Goal: Transaction & Acquisition: Purchase product/service

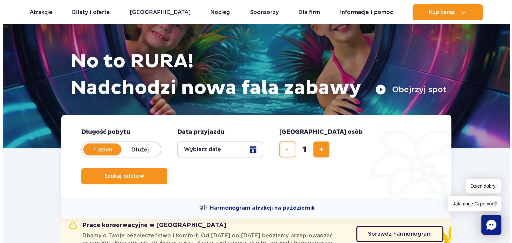
scroll to position [61, 0]
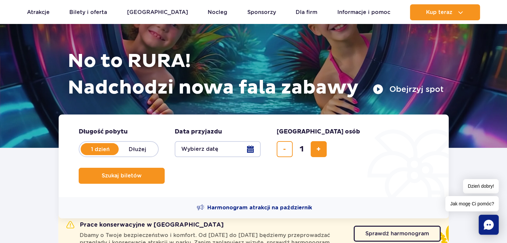
click at [213, 155] on button "Wybierz datę" at bounding box center [218, 149] width 86 height 16
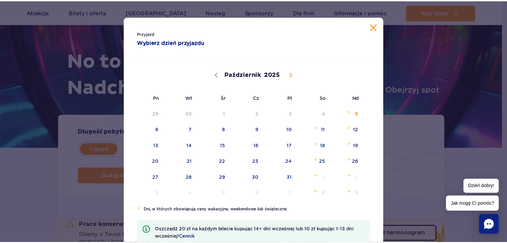
scroll to position [0, 0]
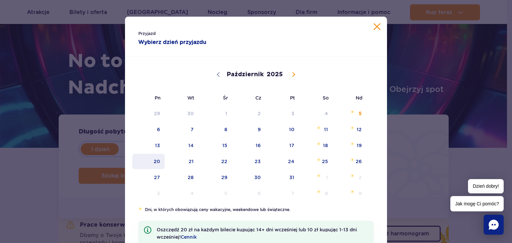
click at [152, 159] on span "20" at bounding box center [149, 161] width 34 height 15
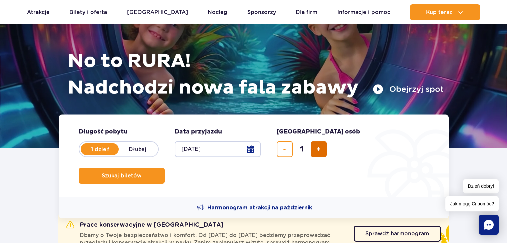
click at [316, 142] on button "dodaj bilet" at bounding box center [319, 149] width 16 height 16
type input "2"
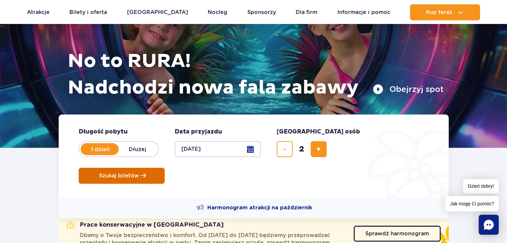
click at [165, 168] on button "Szukaj biletów" at bounding box center [122, 176] width 86 height 16
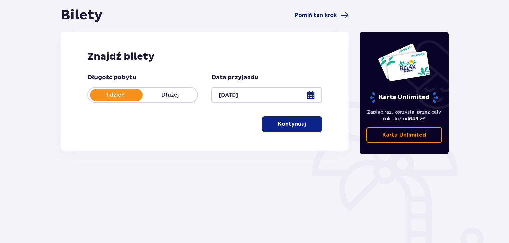
scroll to position [96, 0]
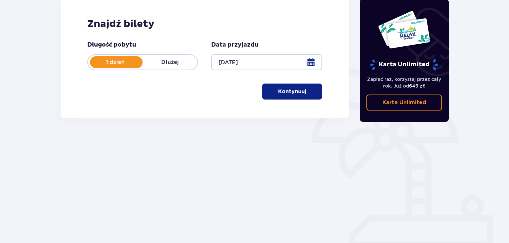
click at [296, 97] on button "Kontynuuj" at bounding box center [292, 92] width 60 height 16
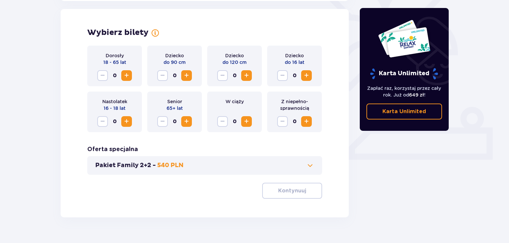
scroll to position [185, 0]
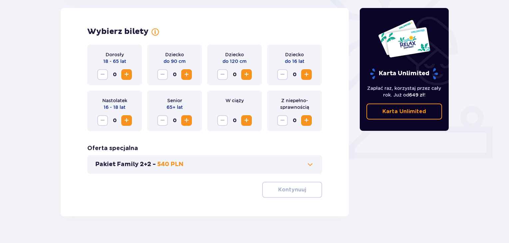
click at [124, 71] on span "Zwiększ" at bounding box center [127, 75] width 8 height 8
click at [126, 73] on span "Zwiększ" at bounding box center [127, 75] width 8 height 8
click at [259, 165] on button "Pakiet Family 2+2 - 540 PLN" at bounding box center [204, 165] width 219 height 8
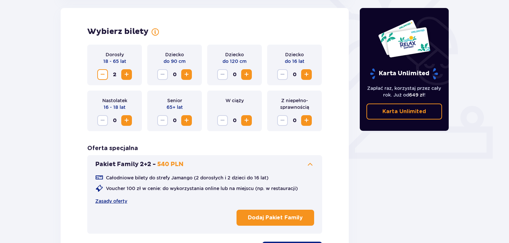
click at [261, 166] on button "Pakiet Family 2+2 - 540 PLN" at bounding box center [204, 165] width 219 height 8
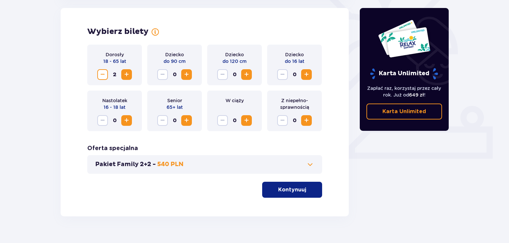
click at [279, 189] on p "Kontynuuj" at bounding box center [292, 189] width 28 height 7
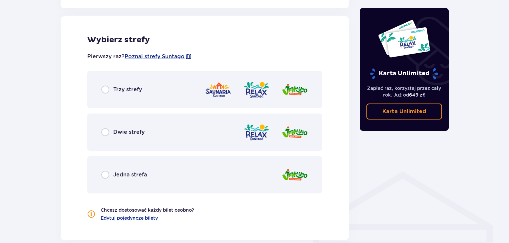
scroll to position [370, 0]
click at [139, 131] on span "Dwie strefy" at bounding box center [128, 131] width 31 height 7
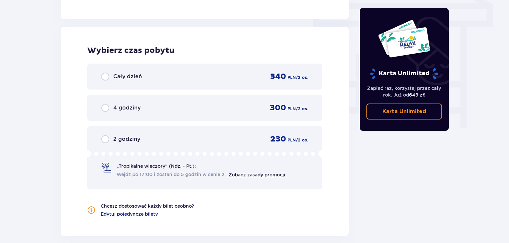
scroll to position [602, 0]
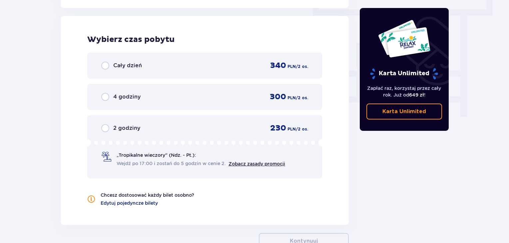
click at [156, 71] on div "Cały dzień 340 PLN / 2 os." at bounding box center [204, 66] width 235 height 26
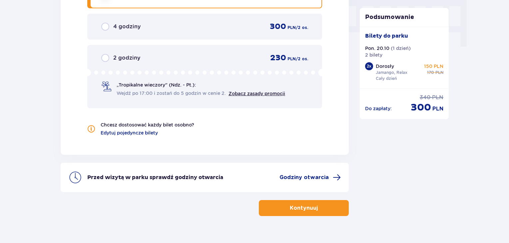
scroll to position [685, 0]
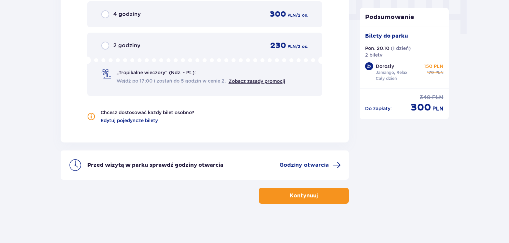
click at [290, 196] on p "Kontynuuj" at bounding box center [304, 195] width 28 height 7
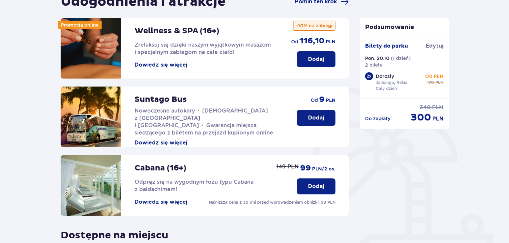
scroll to position [100, 0]
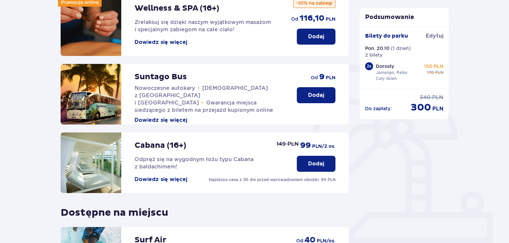
click at [309, 93] on p "Dodaj" at bounding box center [316, 95] width 16 height 7
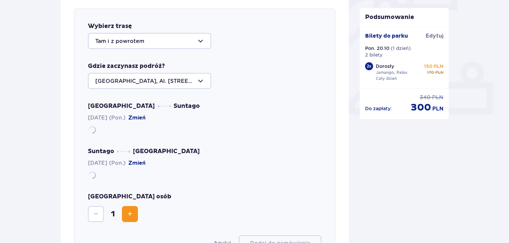
scroll to position [230, 0]
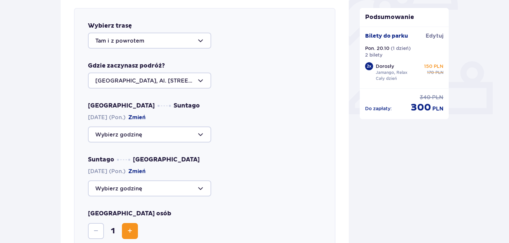
click at [132, 80] on div at bounding box center [149, 81] width 123 height 16
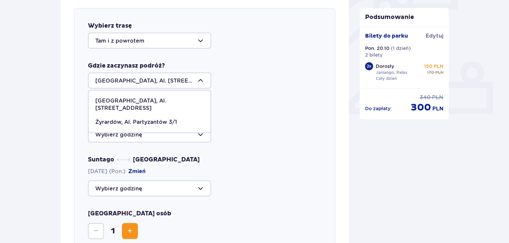
click at [64, 97] on div "Wybierz trasę Tam i z powrotem Gdzie zaczynasz podróż? Warszawa, Al. Jerozolims…" at bounding box center [205, 145] width 288 height 301
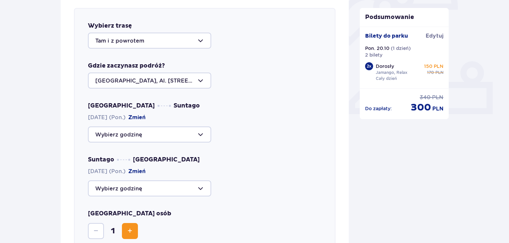
click at [121, 136] on div at bounding box center [149, 135] width 123 height 16
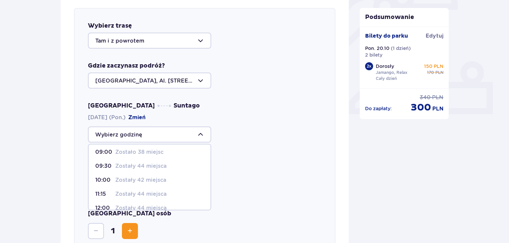
scroll to position [0, 0]
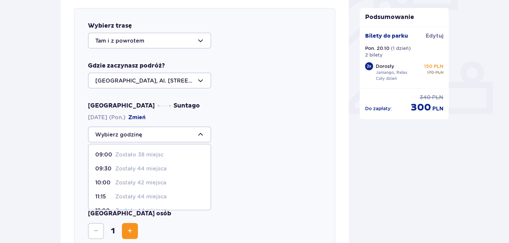
click at [127, 181] on p "Zostały 42 miejsca" at bounding box center [140, 182] width 51 height 7
type input "10:00"
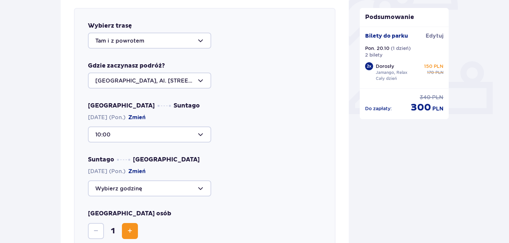
click at [130, 188] on div at bounding box center [149, 189] width 123 height 16
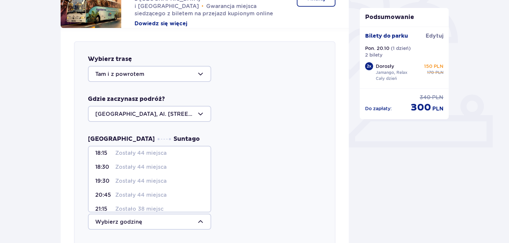
scroll to position [39, 0]
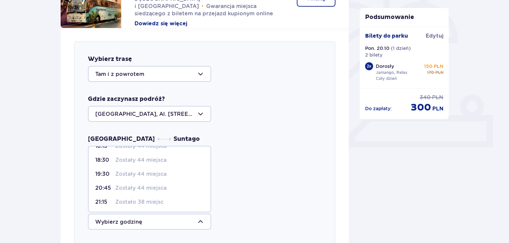
click at [144, 173] on p "Zostały 44 miejsca" at bounding box center [140, 174] width 51 height 7
type input "19:30"
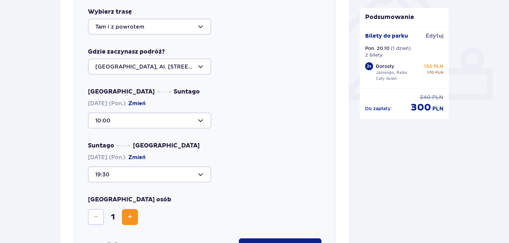
scroll to position [297, 0]
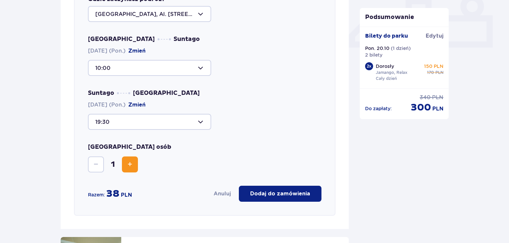
click at [124, 160] on button "Zwiększ" at bounding box center [130, 165] width 16 height 16
click at [261, 194] on p "Dodaj do zamówienia" at bounding box center [280, 193] width 60 height 7
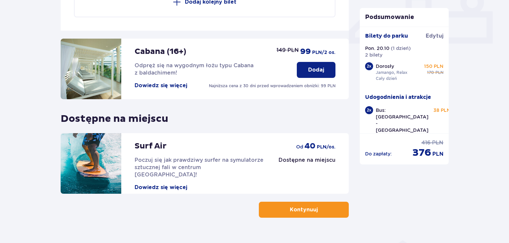
scroll to position [315, 0]
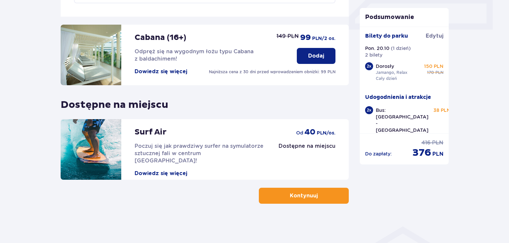
click at [305, 200] on button "Kontynuuj" at bounding box center [304, 196] width 90 height 16
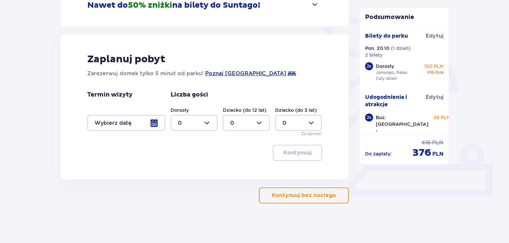
click at [296, 197] on p "Kontynuuj bez noclegu" at bounding box center [304, 195] width 64 height 7
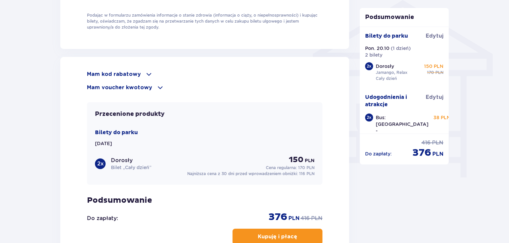
scroll to position [533, 0]
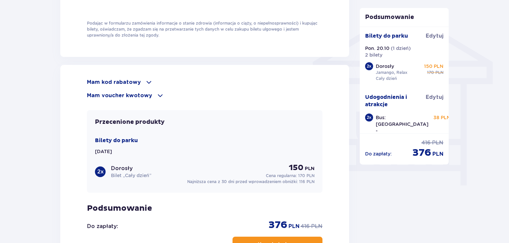
click at [145, 82] on span at bounding box center [149, 82] width 8 height 8
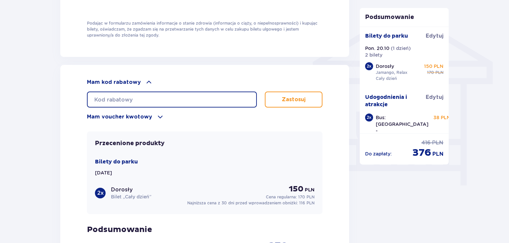
click at [145, 100] on input "text" at bounding box center [172, 100] width 170 height 16
type input "STUDENT30"
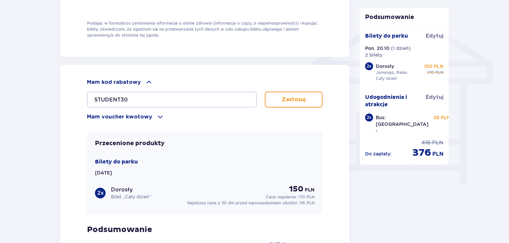
click at [273, 95] on button "Zastosuj" at bounding box center [294, 100] width 58 height 16
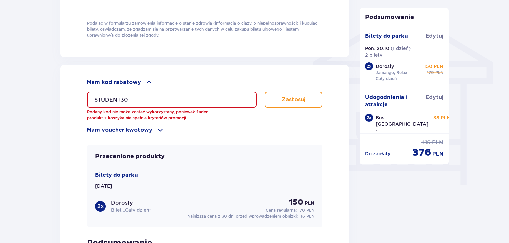
drag, startPoint x: 174, startPoint y: 95, endPoint x: 76, endPoint y: 94, distance: 98.4
click at [77, 94] on div "Mam kod rabatowy STUDENT30 Podany kod nie może zostać wykorzystany, ponieważ ża…" at bounding box center [204, 188] width 289 height 247
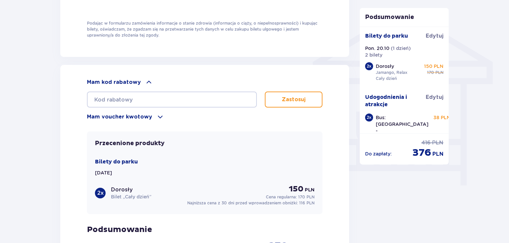
click at [148, 124] on div "Mam kod rabatowy Zastosuj Mam voucher kwotowy Zastosuj Przecenione produkty Bil…" at bounding box center [205, 181] width 236 height 207
click at [147, 115] on p "Mam voucher kwotowy" at bounding box center [119, 116] width 65 height 7
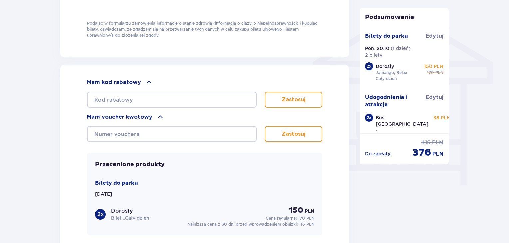
click at [147, 115] on p "Mam voucher kwotowy" at bounding box center [119, 116] width 65 height 7
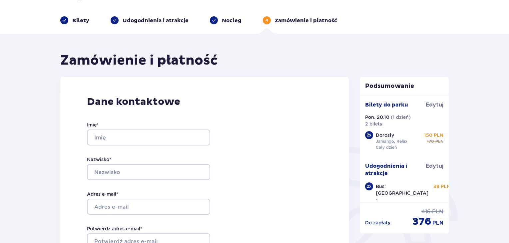
scroll to position [0, 0]
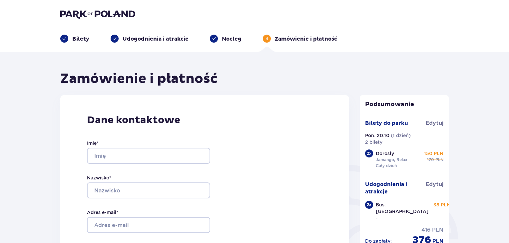
click at [227, 42] on p "Nocleg" at bounding box center [232, 38] width 20 height 7
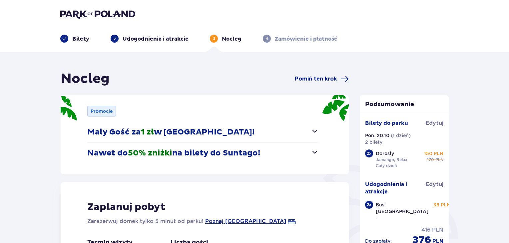
click at [105, 44] on header "Bilety Udogodnienia i atrakcje 3 Nocleg 4 Zamówienie i płatność" at bounding box center [254, 26] width 509 height 52
click at [84, 39] on p "Bilety" at bounding box center [80, 38] width 17 height 7
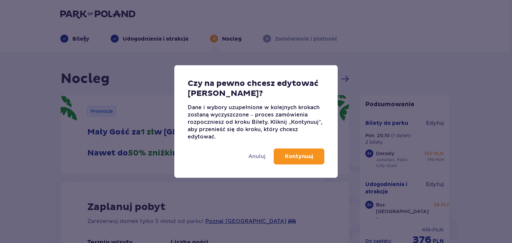
click at [307, 157] on p "Kontynuuj" at bounding box center [299, 156] width 28 height 7
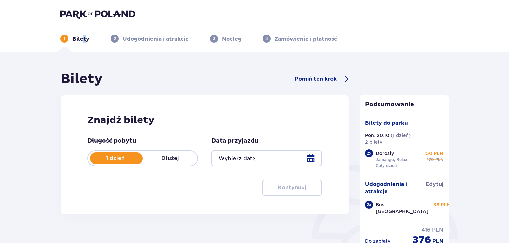
type input "20.10.25"
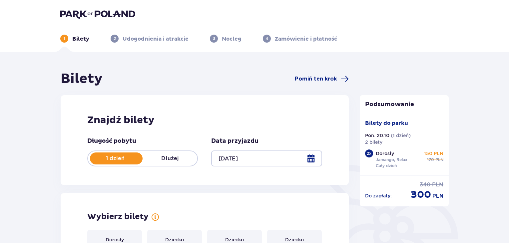
click at [173, 82] on div "Bilety Pomiń ten krok" at bounding box center [205, 79] width 288 height 17
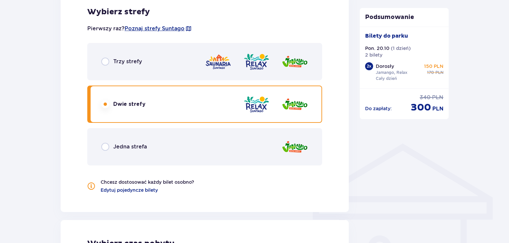
scroll to position [400, 0]
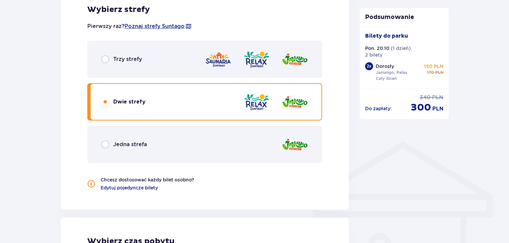
click at [172, 167] on div "Pierwszy raz? Poznaj strefy Suntago Trzy strefy Dwie strefy Jedna strefa Chcesz…" at bounding box center [204, 103] width 235 height 177
click at [166, 146] on div "Jedna strefa" at bounding box center [204, 144] width 235 height 37
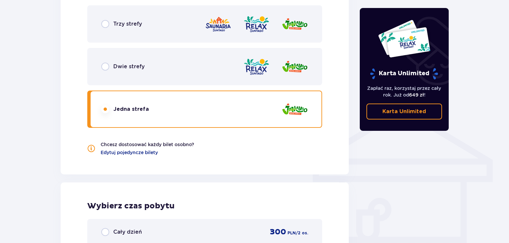
click at [153, 80] on div "Dwie strefy" at bounding box center [204, 66] width 235 height 37
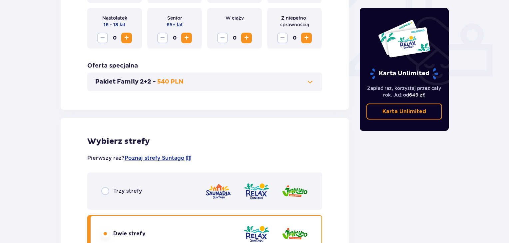
scroll to position [333, 0]
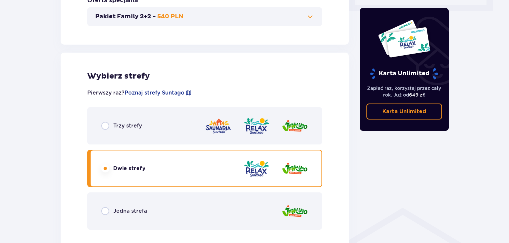
click at [205, 122] on img at bounding box center [218, 126] width 27 height 19
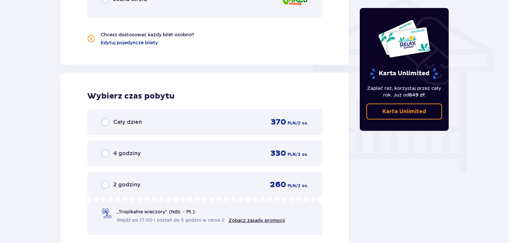
scroll to position [567, 0]
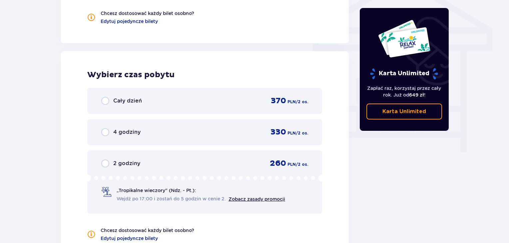
click at [152, 103] on div "Cały dzień 370 PLN / 2 os." at bounding box center [204, 101] width 207 height 10
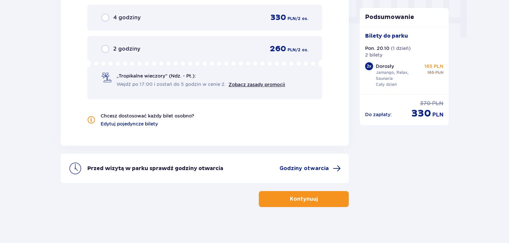
scroll to position [685, 0]
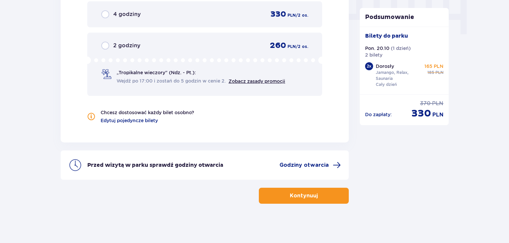
click at [273, 197] on button "Kontynuuj" at bounding box center [304, 196] width 90 height 16
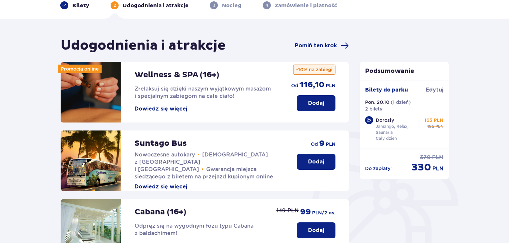
click at [300, 163] on button "Dodaj" at bounding box center [316, 162] width 39 height 16
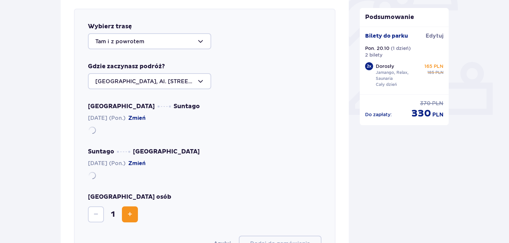
scroll to position [230, 0]
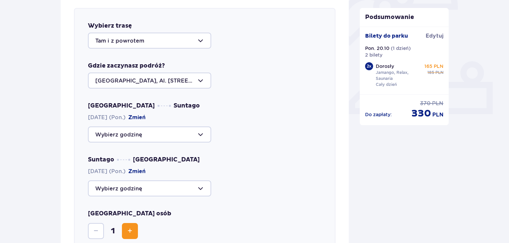
click at [138, 229] on div "Liczba osób 1" at bounding box center [205, 224] width 234 height 29
click at [126, 228] on span "Zwiększ" at bounding box center [130, 231] width 8 height 8
click at [132, 134] on div at bounding box center [149, 135] width 123 height 16
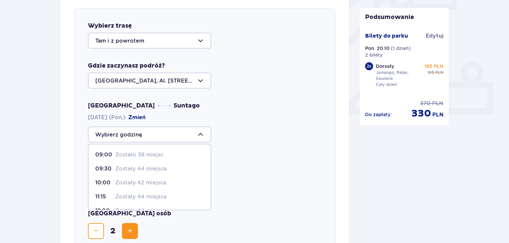
click at [133, 168] on p "Zostały 44 miejsca" at bounding box center [140, 168] width 51 height 7
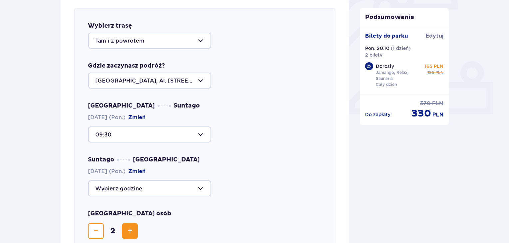
click at [138, 137] on div at bounding box center [149, 135] width 123 height 16
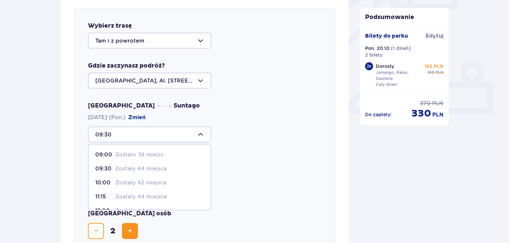
click at [131, 181] on p "Zostały 42 miejsca" at bounding box center [140, 182] width 51 height 7
type input "10:00"
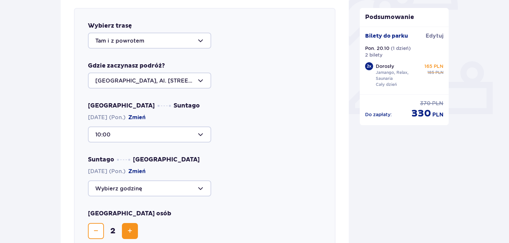
click at [131, 184] on div at bounding box center [149, 189] width 123 height 16
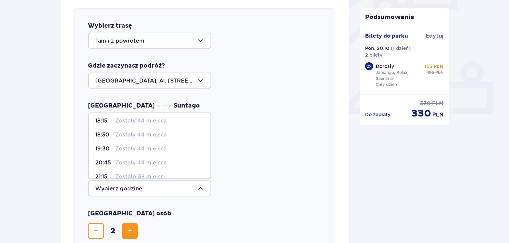
scroll to position [33, 0]
click at [131, 149] on p "Zostały 44 miejsca" at bounding box center [140, 146] width 51 height 7
type input "19:30"
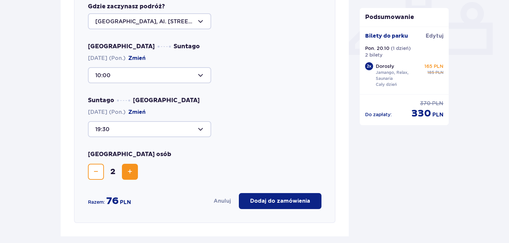
scroll to position [363, 0]
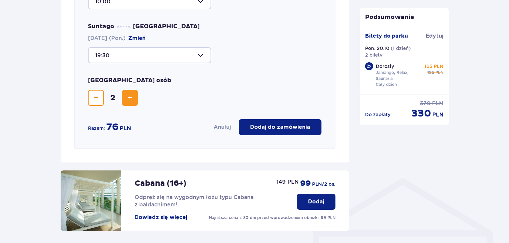
click at [281, 130] on p "Dodaj do zamówienia" at bounding box center [280, 127] width 60 height 7
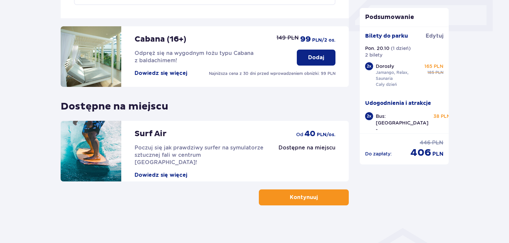
scroll to position [315, 0]
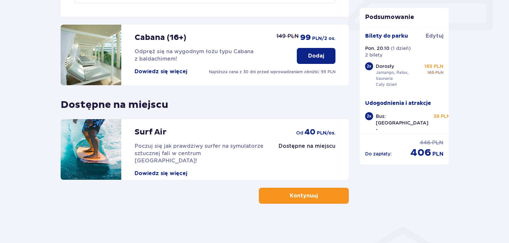
click at [299, 193] on p "Kontynuuj" at bounding box center [304, 195] width 28 height 7
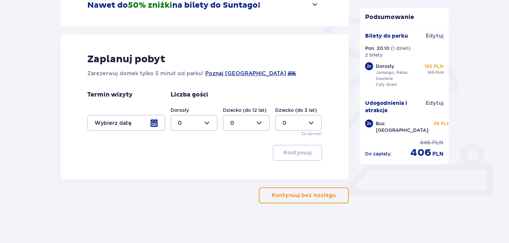
click at [303, 201] on button "Kontynuuj bez noclegu" at bounding box center [304, 196] width 90 height 16
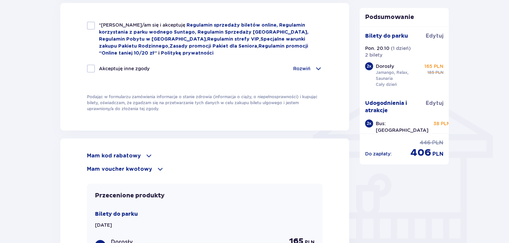
scroll to position [533, 0]
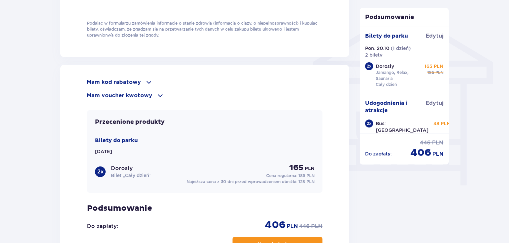
click at [142, 86] on div "Mam kod rabatowy Zastosuj Mam voucher kwotowy Zastosuj" at bounding box center [205, 88] width 236 height 21
click at [140, 82] on div "Mam kod rabatowy" at bounding box center [205, 82] width 236 height 8
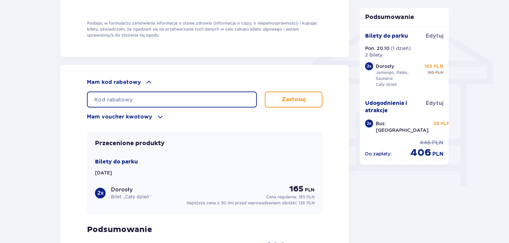
click at [147, 99] on input "text" at bounding box center [172, 100] width 170 height 16
paste input "https://djinni.co/jobs/771831-menedzher-dlia-proektiv-it/"
type input "https://djinni.co/jobs/771831-menedzher-dlia-proektiv-it/"
type input "STUDENT30"
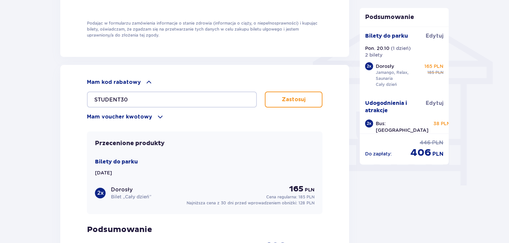
click at [308, 103] on button "Zastosuj" at bounding box center [294, 100] width 58 height 16
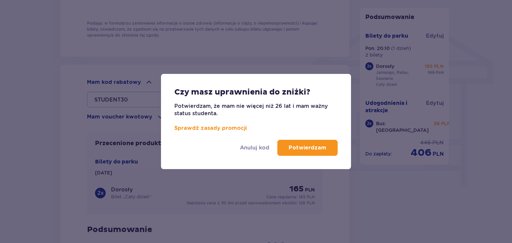
drag, startPoint x: 211, startPoint y: 107, endPoint x: 279, endPoint y: 113, distance: 68.3
click at [278, 113] on p "Potwierdzam, że mam nie więcej niż 26 lat i mam ważny status studenta.  Sprawdź…" at bounding box center [255, 117] width 163 height 29
click at [278, 116] on p "Potwierdzam, że mam nie więcej niż 26 lat i mam ważny status studenta.  Sprawdź…" at bounding box center [255, 117] width 163 height 29
click at [323, 148] on p "Potwierdzam" at bounding box center [308, 147] width 38 height 7
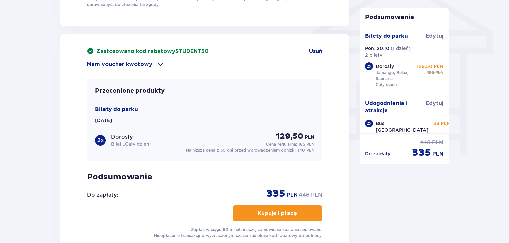
scroll to position [567, 0]
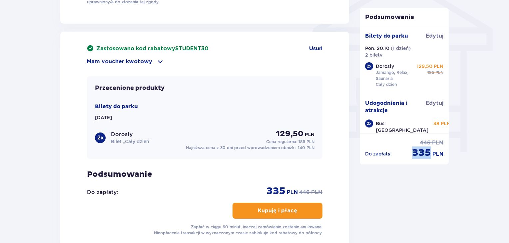
drag, startPoint x: 408, startPoint y: 149, endPoint x: 453, endPoint y: 153, distance: 45.2
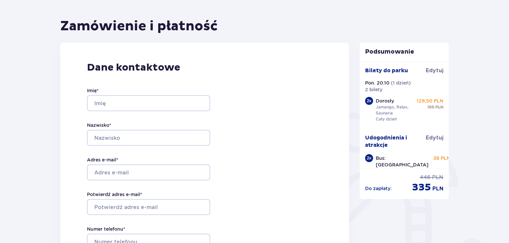
scroll to position [0, 0]
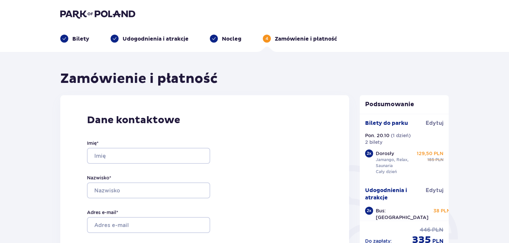
click at [76, 37] on p "Bilety" at bounding box center [80, 38] width 17 height 7
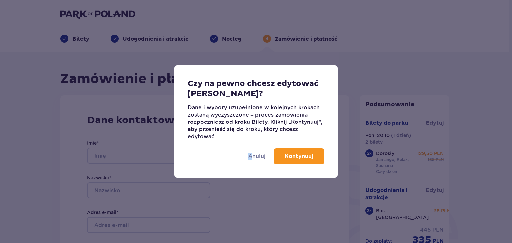
click at [253, 159] on p "Anuluj" at bounding box center [256, 156] width 17 height 7
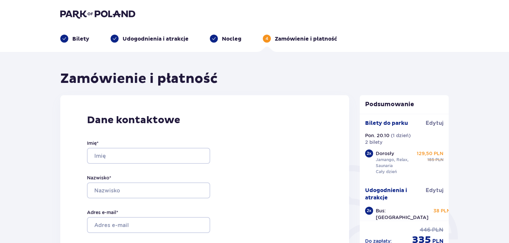
click at [72, 39] on p "Bilety" at bounding box center [80, 38] width 17 height 7
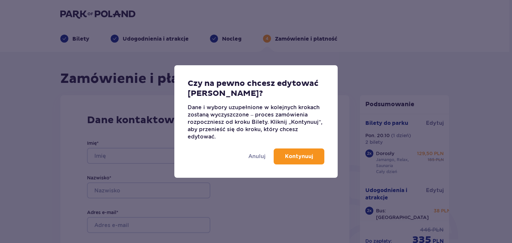
click at [289, 154] on button "Kontynuuj" at bounding box center [299, 157] width 51 height 16
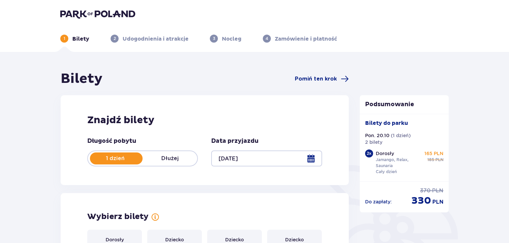
click at [251, 160] on div at bounding box center [266, 159] width 111 height 16
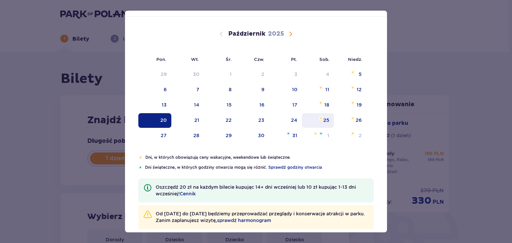
scroll to position [33, 0]
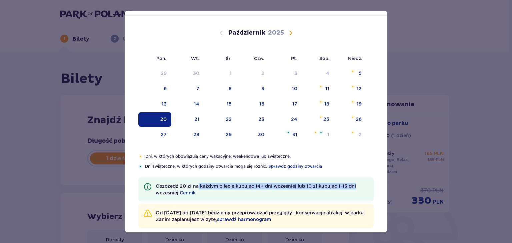
drag, startPoint x: 199, startPoint y: 185, endPoint x: 315, endPoint y: 151, distance: 121.3
click at [357, 185] on p "Oszczędź 20 zł na każdym bilecie kupując 14+ dni wcześniej lub 10 zł kupując 1-…" at bounding box center [262, 189] width 213 height 13
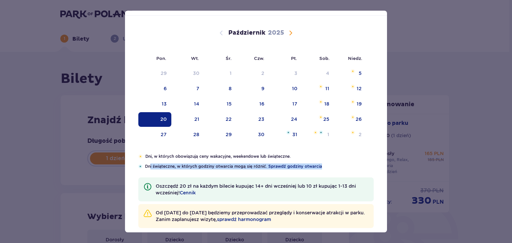
drag, startPoint x: 149, startPoint y: 170, endPoint x: 321, endPoint y: 164, distance: 171.5
click at [321, 164] on div "Dni, w których obowiązują ceny wakacyjne, weekendowe lub świąteczne. Dni świąte…" at bounding box center [255, 191] width 235 height 75
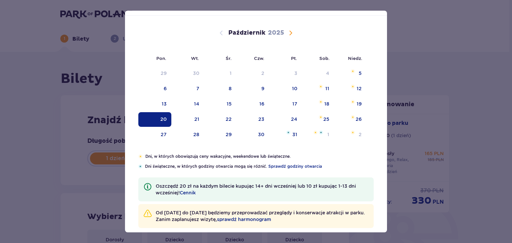
click at [350, 162] on div "Dni, w których obowiązują ceny wakacyjne, weekendowe lub świąteczne. Dni świąte…" at bounding box center [255, 162] width 235 height 16
click at [161, 136] on div "27" at bounding box center [164, 134] width 6 height 7
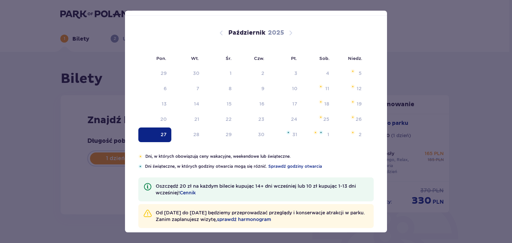
click at [160, 134] on div "Znajdź bilety Długość pobytu 1 dzień Dłużej Data przyjazdu 27.10.25 Kontynuuj P…" at bounding box center [205, 154] width 288 height 119
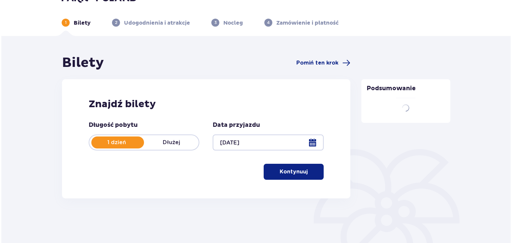
scroll to position [33, 0]
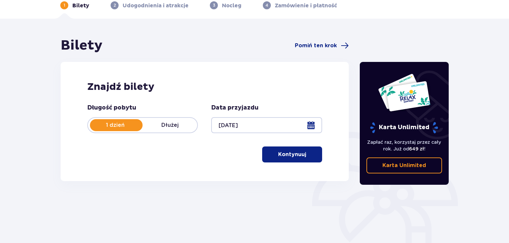
click at [253, 126] on div at bounding box center [266, 125] width 111 height 16
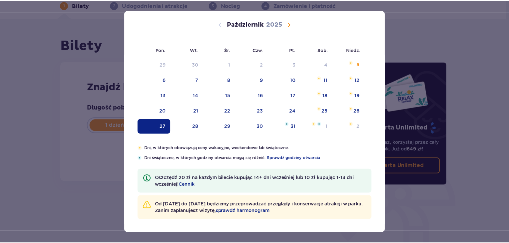
scroll to position [42, 0]
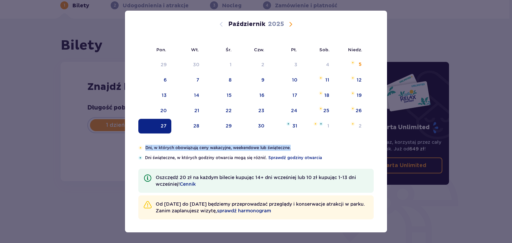
drag, startPoint x: 300, startPoint y: 147, endPoint x: 144, endPoint y: 148, distance: 155.7
click at [144, 148] on div "Dni, w których obowiązują ceny wakacyjne, weekendowe lub świąteczne." at bounding box center [255, 148] width 235 height 6
drag, startPoint x: 144, startPoint y: 156, endPoint x: 324, endPoint y: 148, distance: 180.9
click at [324, 148] on div "Dni, w których obowiązują ceny wakacyjne, weekendowe lub świąteczne. Dni świąte…" at bounding box center [255, 153] width 235 height 16
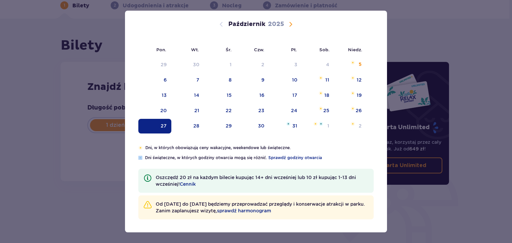
click at [324, 148] on p "Dni, w których obowiązują ceny wakacyjne, weekendowe lub świąteczne." at bounding box center [259, 148] width 228 height 6
click at [160, 115] on div "20" at bounding box center [154, 111] width 33 height 15
type input "20.10.25"
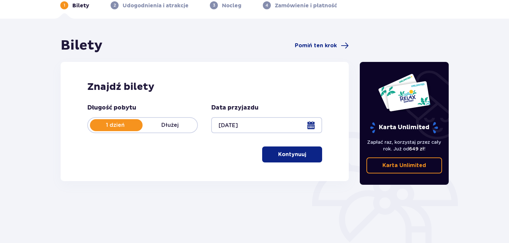
click at [159, 128] on p "Dłużej" at bounding box center [170, 125] width 55 height 7
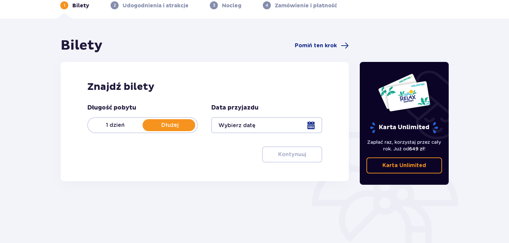
click at [122, 122] on p "1 dzień" at bounding box center [115, 125] width 55 height 7
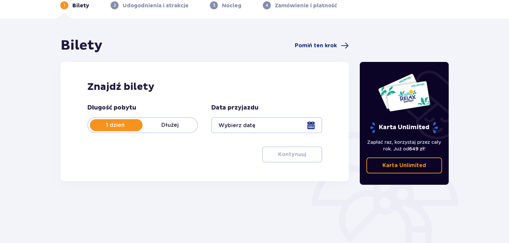
click at [251, 121] on div at bounding box center [266, 125] width 111 height 16
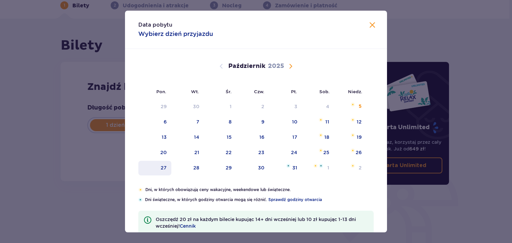
click at [166, 166] on div "27" at bounding box center [154, 168] width 33 height 15
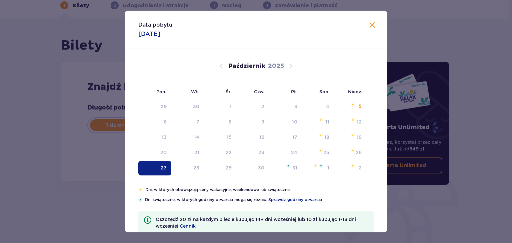
type input "27.10.25"
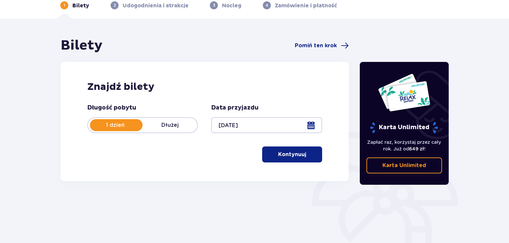
click at [284, 151] on p "Kontynuuj" at bounding box center [292, 154] width 28 height 7
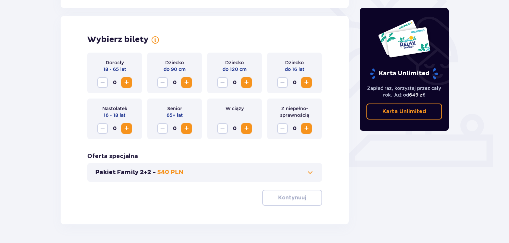
scroll to position [185, 0]
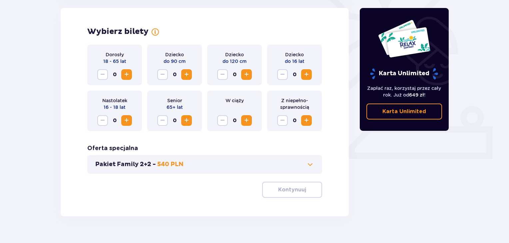
click at [127, 75] on span "Zwiększ" at bounding box center [127, 75] width 8 height 8
click at [299, 192] on p "Kontynuuj" at bounding box center [292, 189] width 28 height 7
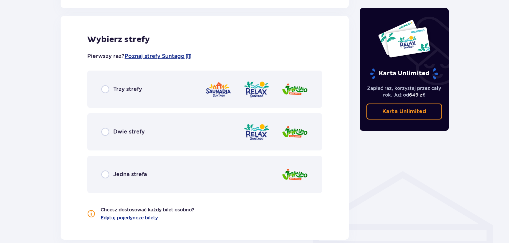
click at [154, 92] on div "Trzy strefy" at bounding box center [204, 89] width 235 height 37
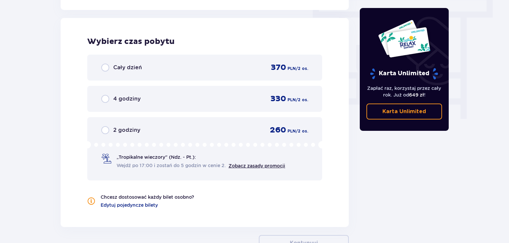
scroll to position [602, 0]
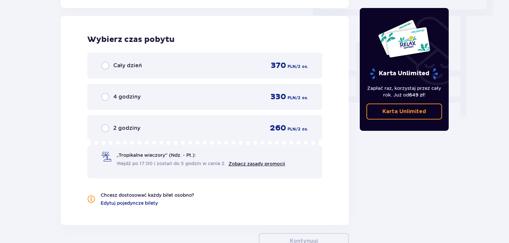
drag, startPoint x: 203, startPoint y: 69, endPoint x: 220, endPoint y: 87, distance: 25.0
click at [204, 69] on div "Cały dzień 370 PLN / 2 os." at bounding box center [204, 66] width 207 height 10
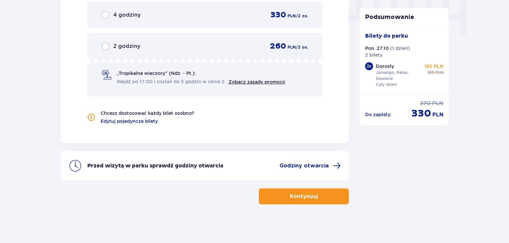
scroll to position [685, 0]
click at [286, 199] on button "Kontynuuj" at bounding box center [304, 196] width 90 height 16
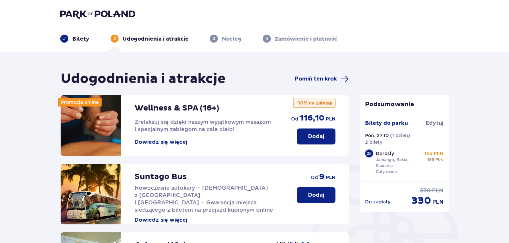
click at [319, 195] on p "Dodaj" at bounding box center [316, 195] width 16 height 7
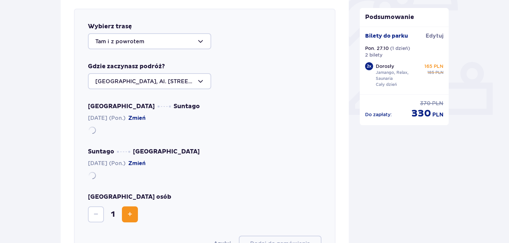
scroll to position [230, 0]
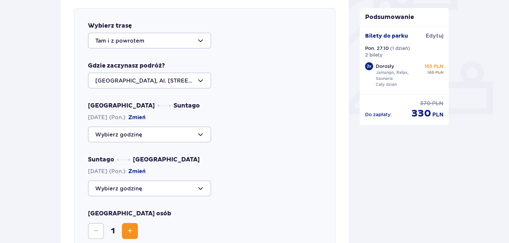
click at [127, 130] on div at bounding box center [149, 135] width 123 height 16
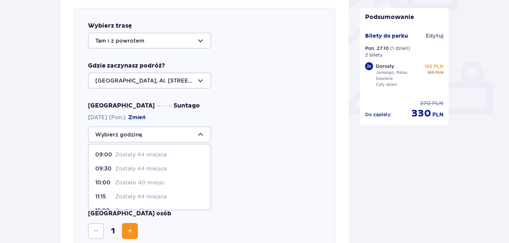
click at [128, 181] on p "Zostało 40 miejsc" at bounding box center [139, 182] width 49 height 7
type input "10:00"
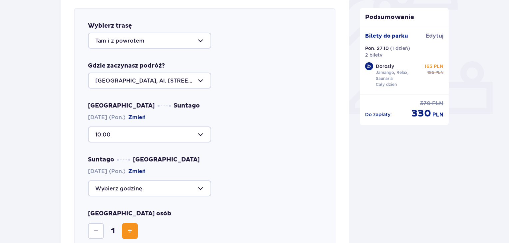
click at [154, 191] on div at bounding box center [149, 189] width 123 height 16
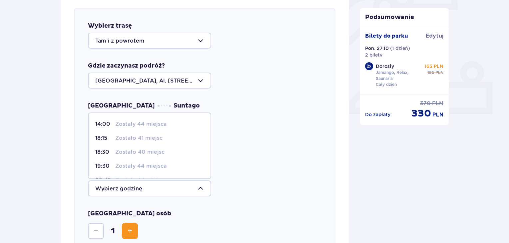
scroll to position [39, 0]
click at [120, 140] on p "Zostały 44 miejsca" at bounding box center [140, 140] width 51 height 7
type input "19:30"
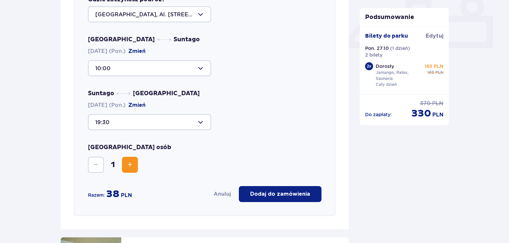
scroll to position [297, 0]
click at [134, 170] on button "Zwiększ" at bounding box center [130, 165] width 16 height 16
click at [254, 186] on button "Dodaj do zamówienia" at bounding box center [280, 194] width 83 height 16
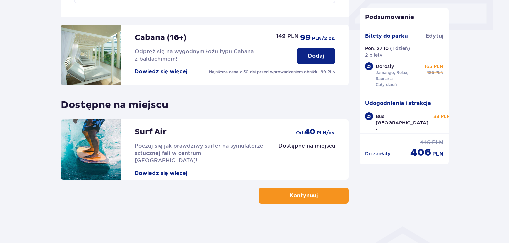
click at [284, 200] on button "Kontynuuj" at bounding box center [304, 196] width 90 height 16
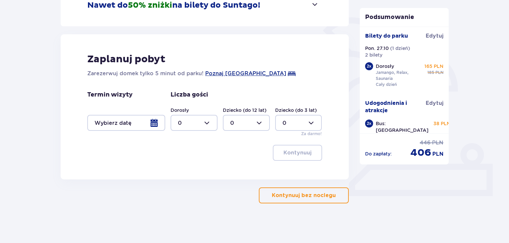
click at [288, 198] on p "Kontynuuj bez noclegu" at bounding box center [304, 195] width 64 height 7
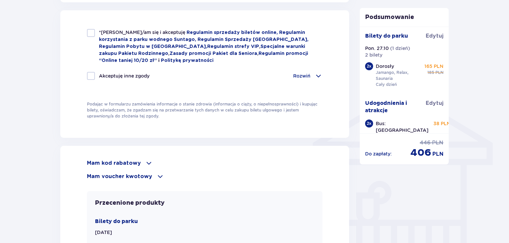
scroll to position [545, 0]
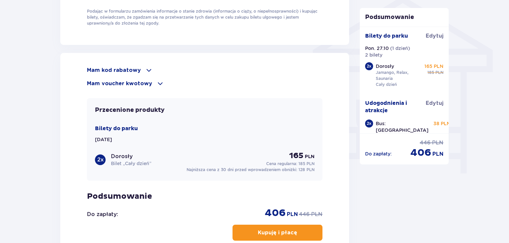
click at [121, 70] on p "Mam kod rabatowy" at bounding box center [114, 70] width 54 height 7
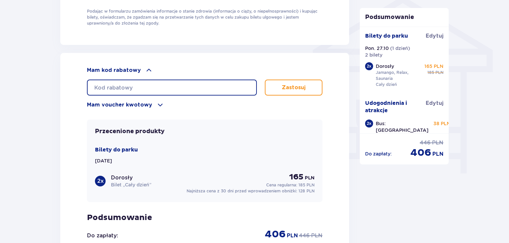
click at [132, 87] on input "text" at bounding box center [172, 88] width 170 height 16
paste input "https://djinni.co/jobs/771831-menedzher-dlia-proektiv-it/"
type input "h"
type input "student30"
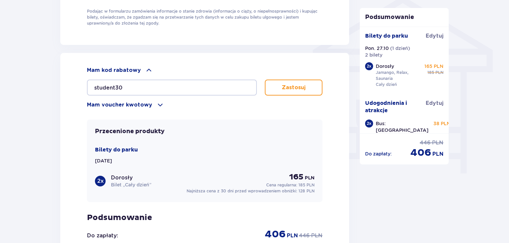
click at [295, 85] on p "Zastosuj" at bounding box center [294, 87] width 24 height 7
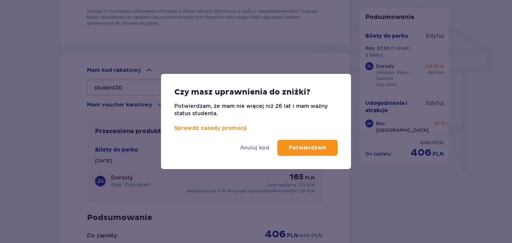
click at [304, 152] on button "Potwierdzam" at bounding box center [307, 148] width 60 height 16
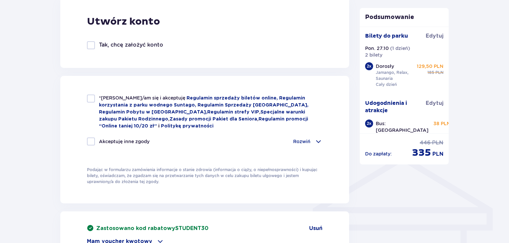
scroll to position [483, 0]
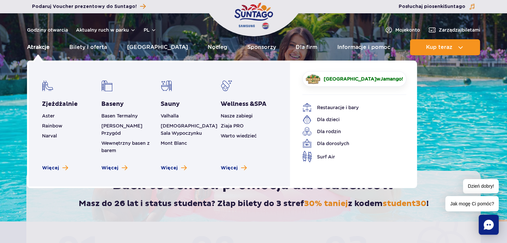
click at [32, 48] on link "Atrakcje" at bounding box center [38, 47] width 23 height 16
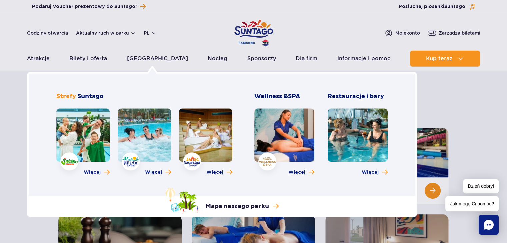
click at [152, 147] on link at bounding box center [144, 135] width 53 height 53
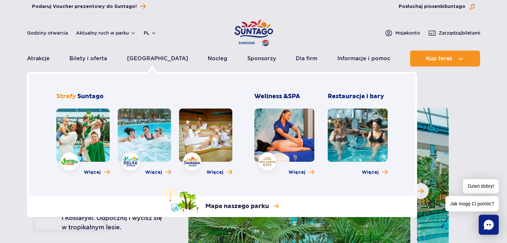
click at [206, 144] on link at bounding box center [205, 135] width 53 height 53
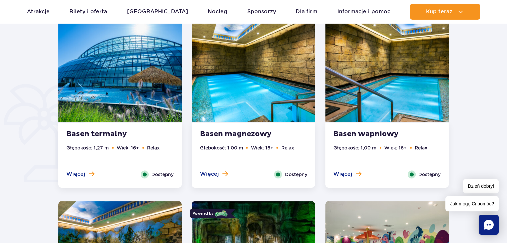
scroll to position [467, 0]
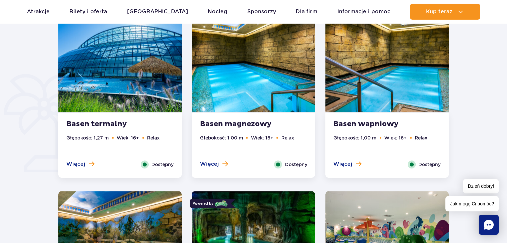
click at [150, 80] on img at bounding box center [119, 60] width 123 height 104
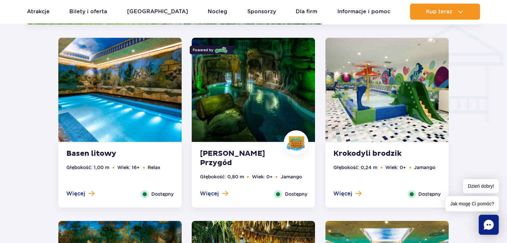
scroll to position [820, 0]
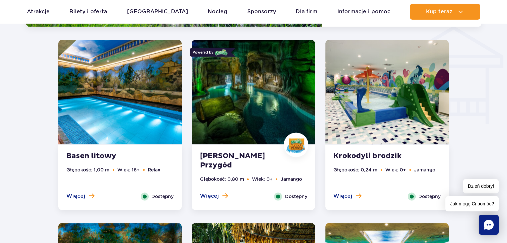
click at [233, 120] on img at bounding box center [253, 92] width 123 height 104
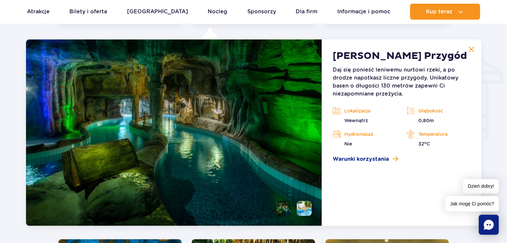
scroll to position [803, 0]
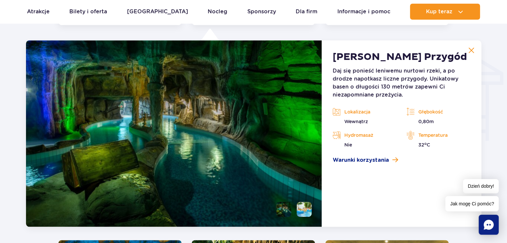
click at [306, 209] on li at bounding box center [304, 209] width 15 height 15
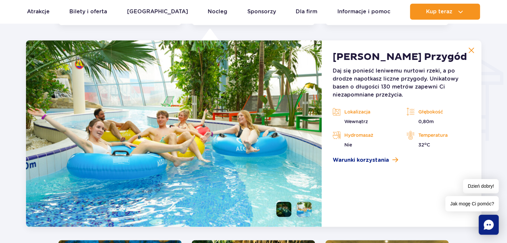
click at [282, 210] on li at bounding box center [283, 209] width 15 height 15
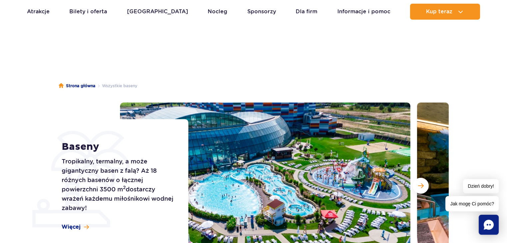
scroll to position [0, 0]
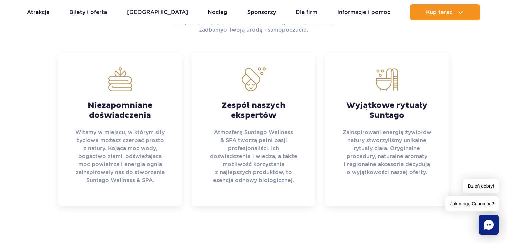
scroll to position [300, 0]
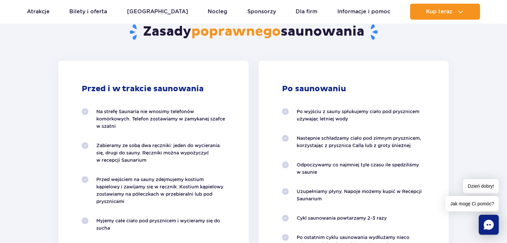
scroll to position [600, 0]
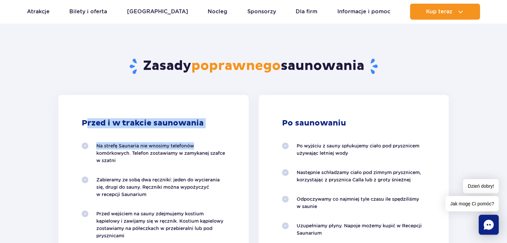
drag, startPoint x: 87, startPoint y: 125, endPoint x: 212, endPoint y: 128, distance: 125.4
click at [207, 129] on div "Przed i w trakcie saunowania Na strefę Saunaria nie wnosimy telefonów komórkowy…" at bounding box center [153, 232] width 190 height 275
click at [229, 124] on div "Przed i w trakcie saunowania Na strefę Saunaria nie wnosimy telefonów komórkowy…" at bounding box center [153, 232] width 190 height 275
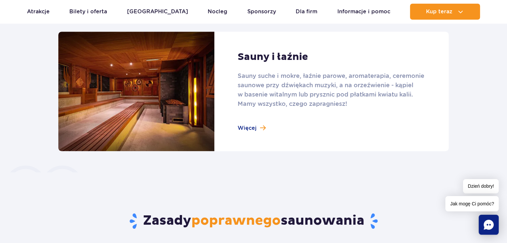
scroll to position [433, 0]
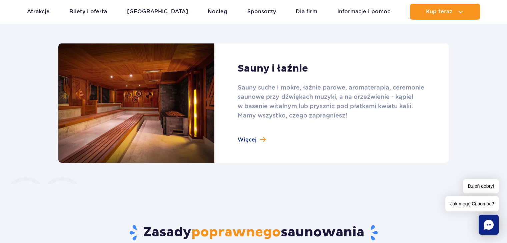
click at [240, 140] on link at bounding box center [253, 103] width 390 height 120
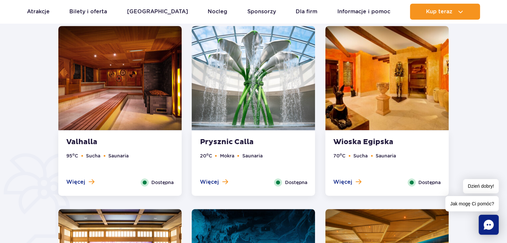
scroll to position [367, 0]
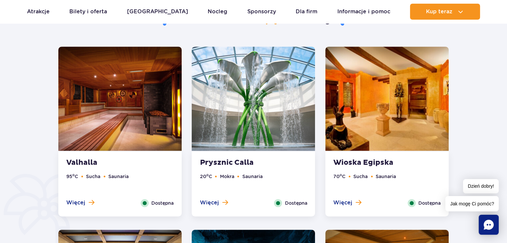
click at [129, 104] on img at bounding box center [119, 99] width 123 height 104
click at [93, 164] on strong "Valhalla" at bounding box center [106, 162] width 81 height 9
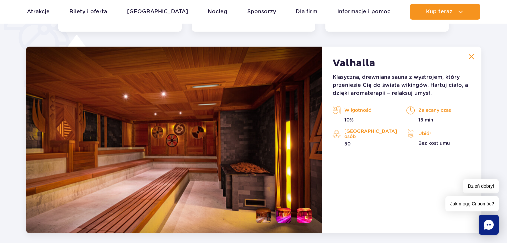
scroll to position [558, 0]
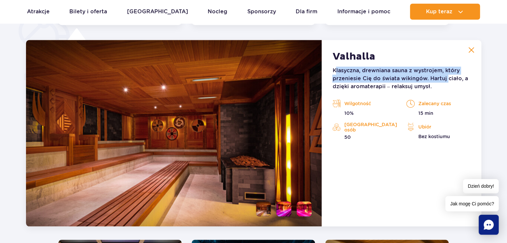
drag, startPoint x: 334, startPoint y: 72, endPoint x: 437, endPoint y: 78, distance: 103.9
click at [443, 79] on p "Klasyczna, drewniana sauna z wystrojem, który przeniesie Cię do świata wikingów…" at bounding box center [401, 79] width 138 height 24
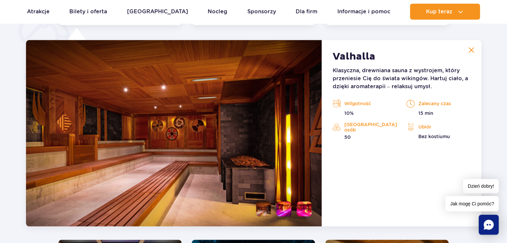
click at [291, 209] on li at bounding box center [283, 209] width 15 height 15
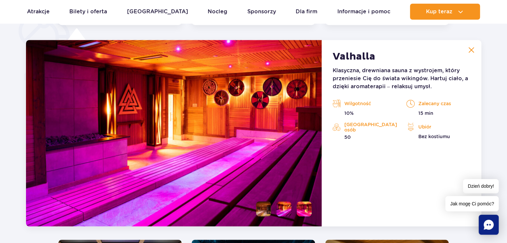
click at [301, 211] on li at bounding box center [304, 209] width 15 height 15
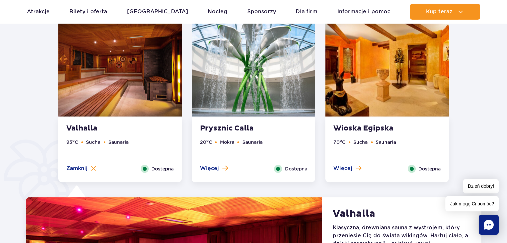
scroll to position [392, 0]
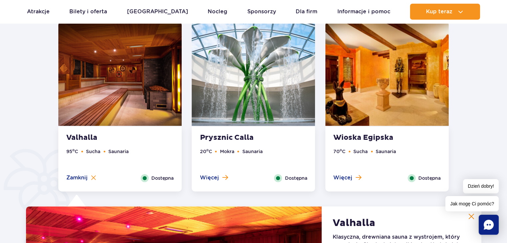
click at [249, 120] on img at bounding box center [253, 74] width 123 height 104
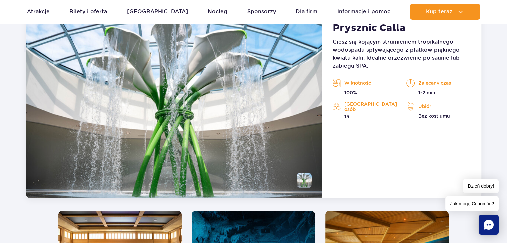
scroll to position [592, 0]
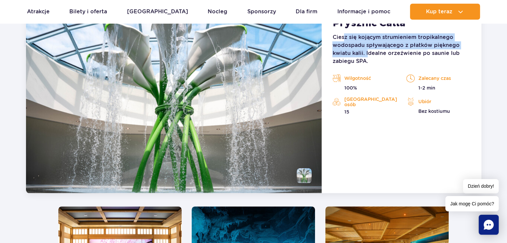
drag, startPoint x: 345, startPoint y: 40, endPoint x: 368, endPoint y: 56, distance: 28.6
click at [368, 56] on p "Ciesz się kojącym strumieniem tropikalnego wodospadu spływającego z płatków pię…" at bounding box center [401, 49] width 138 height 32
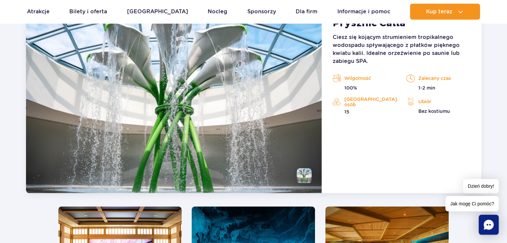
click at [370, 54] on p "Ciesz się kojącym strumieniem tropikalnego wodospadu spływającego z płatków pię…" at bounding box center [401, 49] width 138 height 32
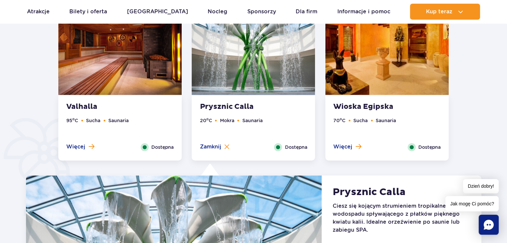
scroll to position [425, 0]
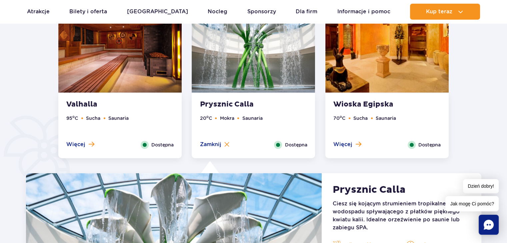
click at [358, 105] on strong "Wioska Egipska" at bounding box center [373, 104] width 81 height 9
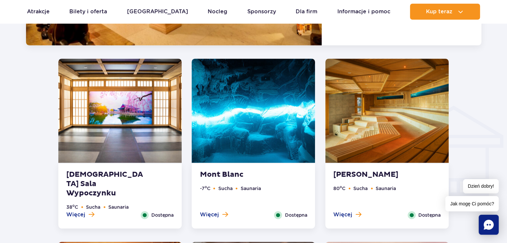
scroll to position [792, 0]
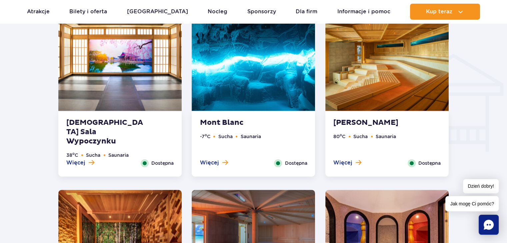
click at [116, 131] on strong "[DEMOGRAPHIC_DATA] Sala Wypoczynku" at bounding box center [106, 132] width 81 height 28
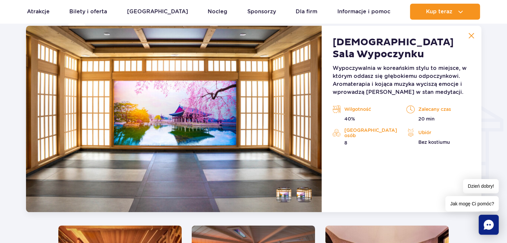
scroll to position [742, 0]
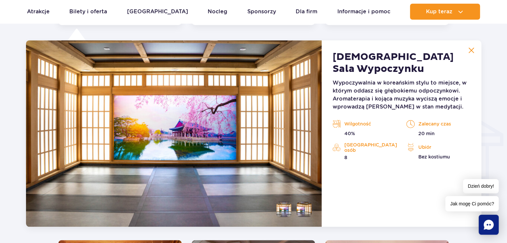
click at [303, 208] on li at bounding box center [304, 209] width 15 height 15
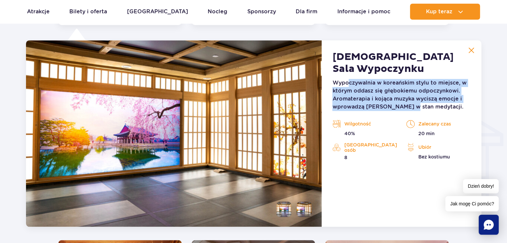
drag, startPoint x: 352, startPoint y: 85, endPoint x: 408, endPoint y: 104, distance: 59.4
click at [408, 104] on p "Wypoczywalnia w koreańskim stylu to miejsce, w którym oddasz się głębokiemu odp…" at bounding box center [401, 95] width 138 height 32
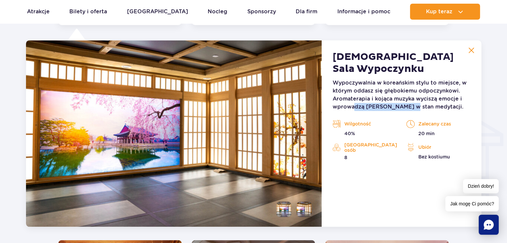
drag, startPoint x: 355, startPoint y: 104, endPoint x: 410, endPoint y: 104, distance: 55.0
click at [410, 104] on p "Wypoczywalnia w koreańskim stylu to miejsce, w którym oddasz się głębokiemu odp…" at bounding box center [401, 95] width 138 height 32
click at [388, 106] on p "Wypoczywalnia w koreańskim stylu to miejsce, w którym oddasz się głębokiemu odp…" at bounding box center [401, 95] width 138 height 32
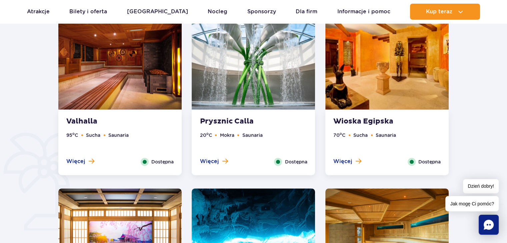
scroll to position [541, 0]
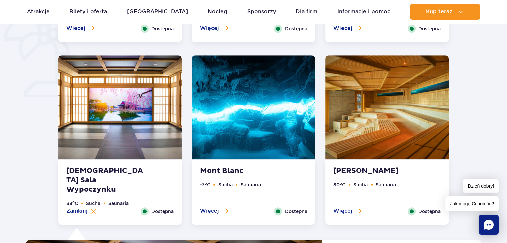
click at [267, 144] on img at bounding box center [253, 107] width 123 height 104
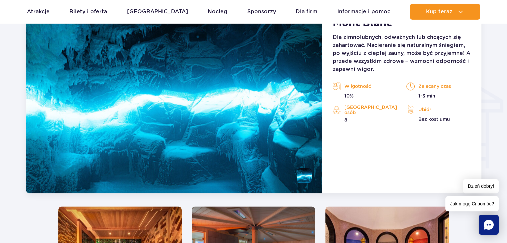
scroll to position [742, 0]
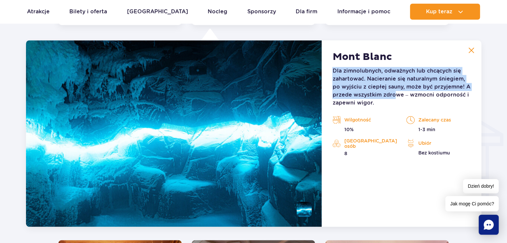
drag, startPoint x: 333, startPoint y: 71, endPoint x: 393, endPoint y: 97, distance: 64.7
click at [393, 97] on p "Dla zimnolubnych, odważnych lub chcących się zahartować. Nacieranie się natural…" at bounding box center [401, 87] width 138 height 40
click at [393, 96] on p "Dla zimnolubnych, odważnych lub chcących się zahartować. Nacieranie się natural…" at bounding box center [401, 87] width 138 height 40
click at [392, 96] on p "Dla zimnolubnych, odważnych lub chcących się zahartować. Nacieranie się natural…" at bounding box center [401, 87] width 138 height 40
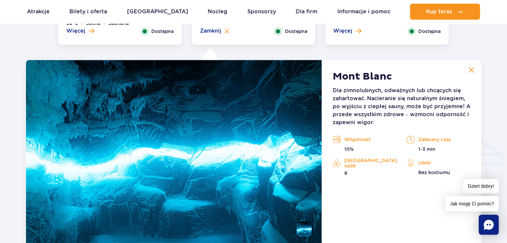
scroll to position [575, 0]
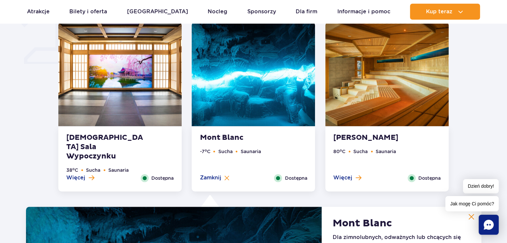
click at [397, 98] on img at bounding box center [386, 74] width 123 height 104
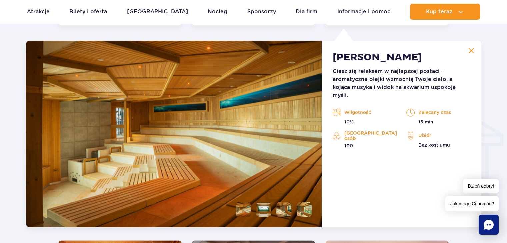
scroll to position [742, 0]
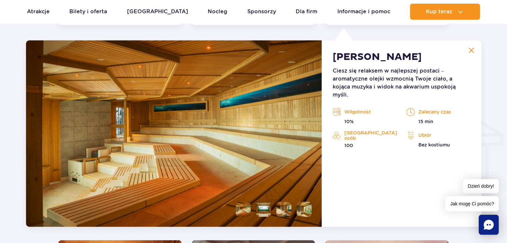
click at [248, 207] on li at bounding box center [243, 209] width 15 height 15
click at [264, 209] on li at bounding box center [263, 209] width 15 height 15
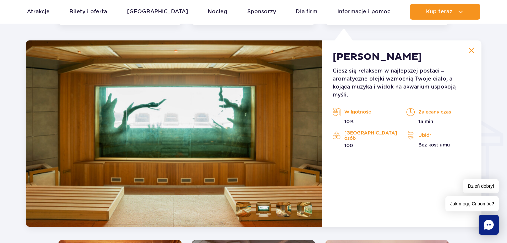
click at [287, 210] on li at bounding box center [283, 209] width 15 height 15
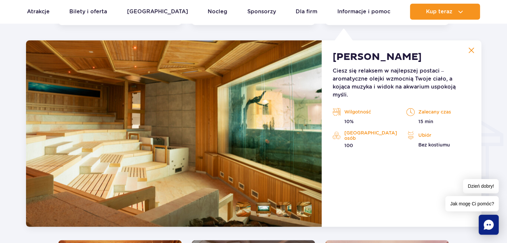
click at [306, 208] on li at bounding box center [304, 209] width 15 height 15
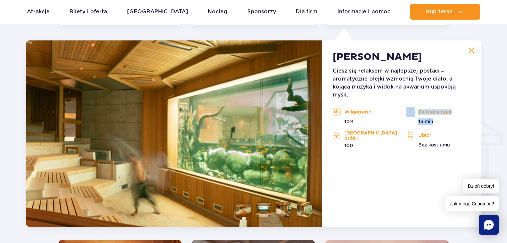
drag, startPoint x: 417, startPoint y: 105, endPoint x: 435, endPoint y: 114, distance: 19.5
click at [435, 114] on div "Zalecany czas 15 min" at bounding box center [438, 116] width 64 height 18
drag, startPoint x: 418, startPoint y: 132, endPoint x: 440, endPoint y: 136, distance: 21.7
click at [440, 137] on div "Ubiór Bez kostiumu" at bounding box center [438, 139] width 64 height 18
click at [440, 142] on p "Bez kostiumu" at bounding box center [438, 145] width 64 height 7
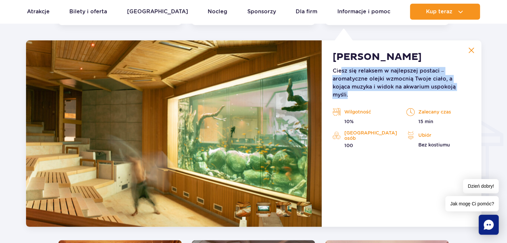
drag, startPoint x: 341, startPoint y: 70, endPoint x: 464, endPoint y: 90, distance: 124.6
click at [464, 90] on p "Ciesz się relaksem w najlepszej postaci – aromatyczne olejki wzmocnią Twoje cia…" at bounding box center [401, 83] width 138 height 32
click at [420, 85] on p "Ciesz się relaksem w najlepszej postaci – aromatyczne olejki wzmocnią Twoje cia…" at bounding box center [401, 83] width 138 height 32
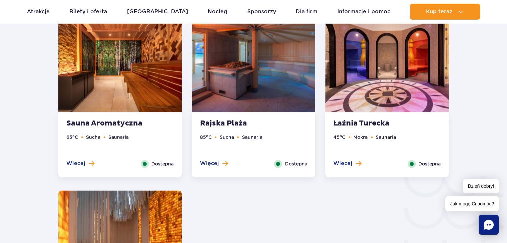
scroll to position [975, 0]
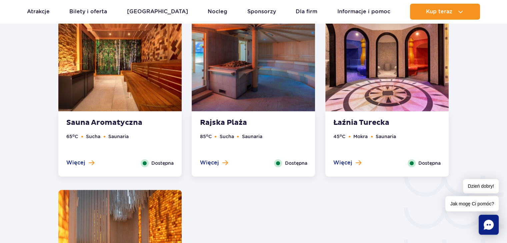
click at [113, 124] on strong "Sauna Aromatyczna" at bounding box center [106, 122] width 81 height 9
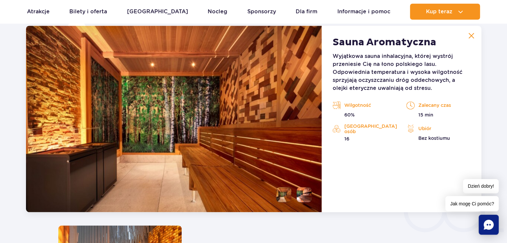
scroll to position [925, 0]
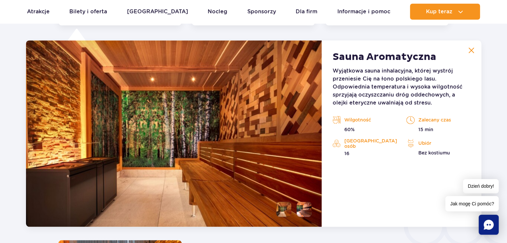
click at [306, 207] on li at bounding box center [304, 209] width 15 height 15
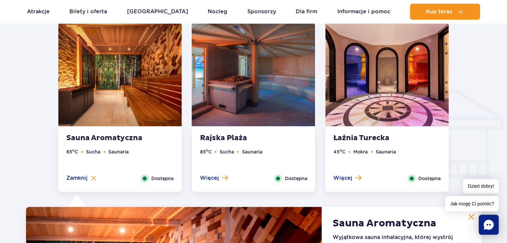
click at [238, 111] on img at bounding box center [253, 74] width 123 height 104
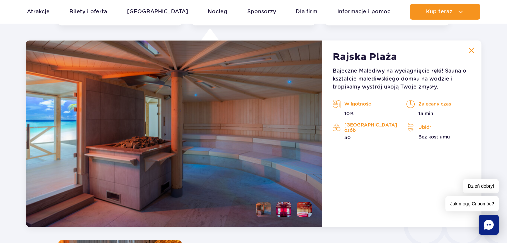
click at [281, 209] on li at bounding box center [283, 209] width 15 height 15
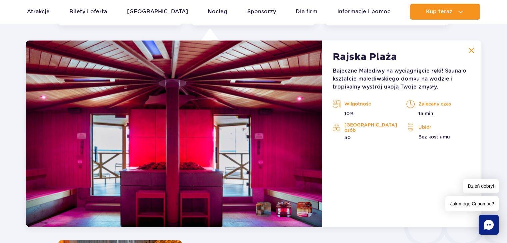
click at [301, 207] on li at bounding box center [304, 209] width 15 height 15
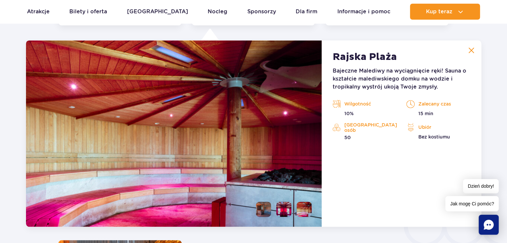
click at [263, 207] on li at bounding box center [263, 209] width 15 height 15
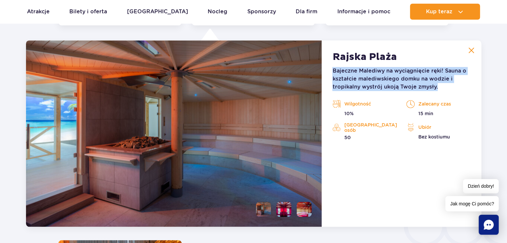
drag, startPoint x: 334, startPoint y: 69, endPoint x: 439, endPoint y: 86, distance: 106.6
click at [441, 88] on div "Rajska Plaża Bajeczne Malediwy na wyciągnięcie ręki! Sauna o kształcie malediws…" at bounding box center [401, 133] width 159 height 187
click at [439, 86] on p "Bajeczne Malediwy na wyciągnięcie ręki! Sauna o kształcie malediwskiego domku n…" at bounding box center [401, 79] width 138 height 24
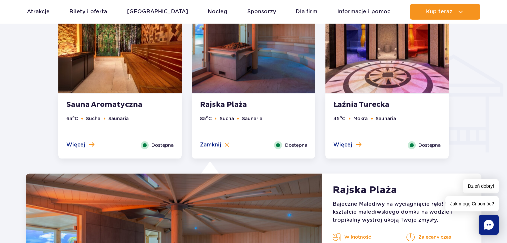
click at [372, 104] on strong "Łaźnia Turecka" at bounding box center [373, 104] width 81 height 9
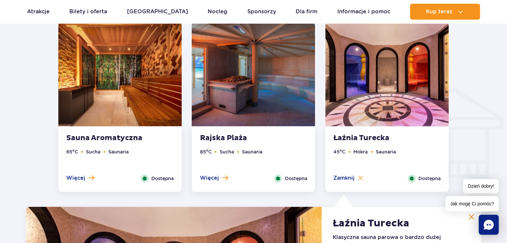
click at [286, 119] on img at bounding box center [253, 74] width 123 height 104
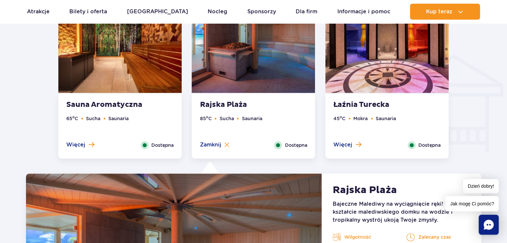
click at [124, 91] on img at bounding box center [119, 41] width 123 height 104
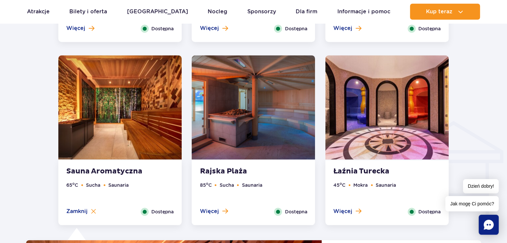
click at [387, 109] on img at bounding box center [386, 107] width 123 height 104
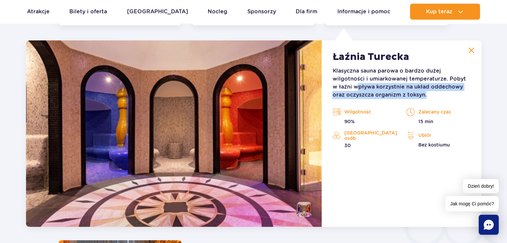
drag, startPoint x: 351, startPoint y: 83, endPoint x: 422, endPoint y: 94, distance: 72.5
click at [422, 94] on p "Klasyczna sauna parowa o bardzo dużej wilgotności i umiarkowanej temperaturze. …" at bounding box center [401, 83] width 138 height 32
click at [423, 94] on p "Klasyczna sauna parowa o bardzo dużej wilgotności i umiarkowanej temperaturze. …" at bounding box center [401, 83] width 138 height 32
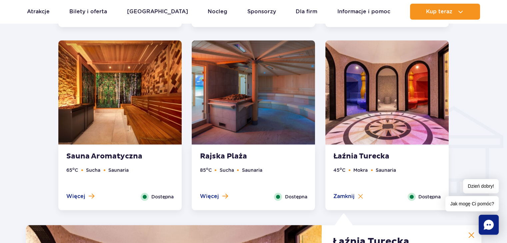
scroll to position [725, 0]
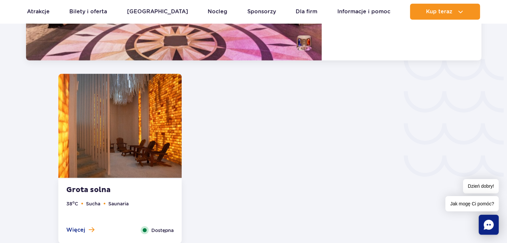
click at [111, 148] on img at bounding box center [119, 126] width 123 height 104
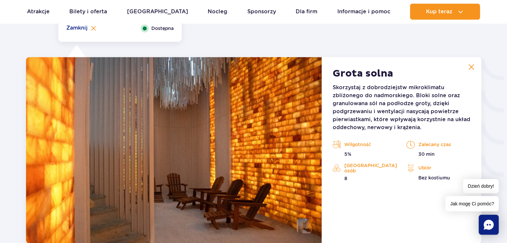
scroll to position [1108, 0]
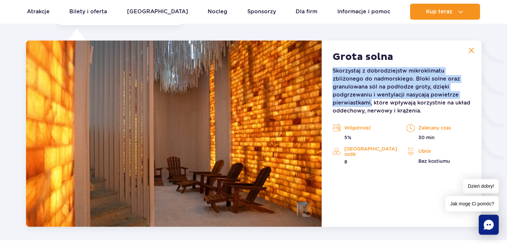
drag, startPoint x: 336, startPoint y: 71, endPoint x: 371, endPoint y: 104, distance: 49.1
click at [371, 104] on p "Skorzystaj z dobrodziejstw mikroklimatu zbliżonego do nadmorskiego. Bloki solne…" at bounding box center [401, 91] width 138 height 48
click at [362, 103] on p "Skorzystaj z dobrodziejstw mikroklimatu zbliżonego do nadmorskiego. Bloki solne…" at bounding box center [401, 91] width 138 height 48
click at [360, 103] on p "Skorzystaj z dobrodziejstw mikroklimatu zbliżonego do nadmorskiego. Bloki solne…" at bounding box center [401, 91] width 138 height 48
click at [363, 102] on p "Skorzystaj z dobrodziejstw mikroklimatu zbliżonego do nadmorskiego. Bloki solne…" at bounding box center [401, 91] width 138 height 48
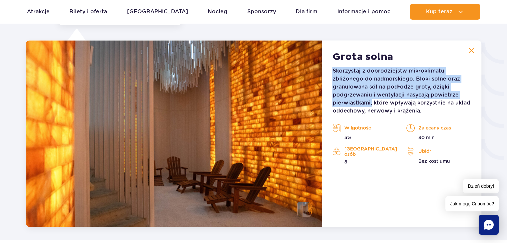
click at [363, 104] on p "Skorzystaj z dobrodziejstw mikroklimatu zbliżonego do nadmorskiego. Bloki solne…" at bounding box center [401, 91] width 138 height 48
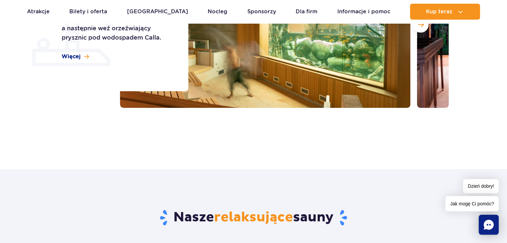
scroll to position [0, 0]
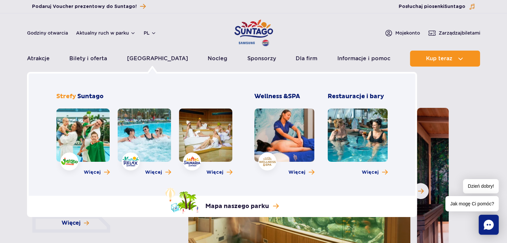
click at [92, 139] on link at bounding box center [82, 135] width 53 height 53
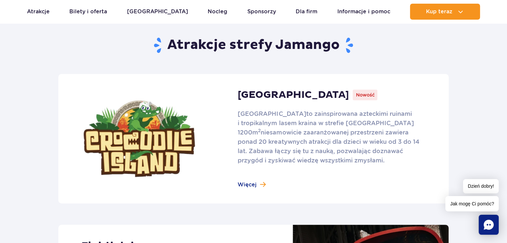
scroll to position [400, 0]
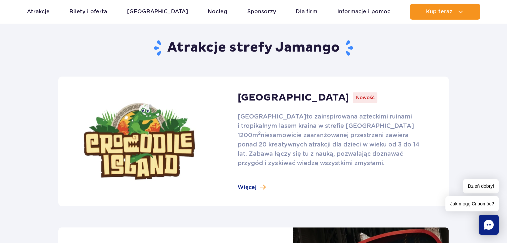
click at [259, 142] on link at bounding box center [253, 142] width 390 height 130
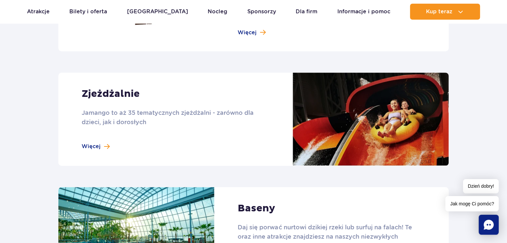
scroll to position [533, 0]
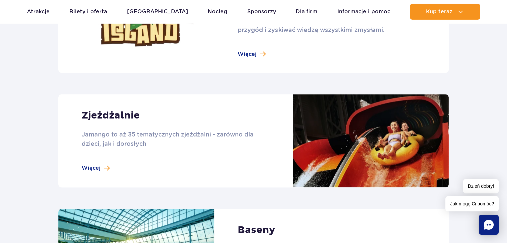
click at [105, 164] on link at bounding box center [253, 140] width 390 height 93
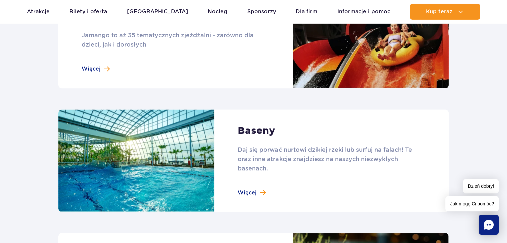
scroll to position [633, 0]
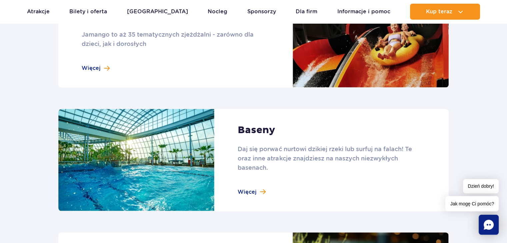
click at [248, 194] on link at bounding box center [253, 160] width 390 height 103
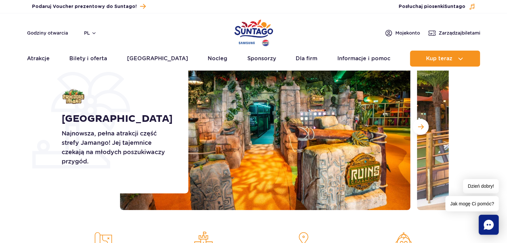
scroll to position [67, 0]
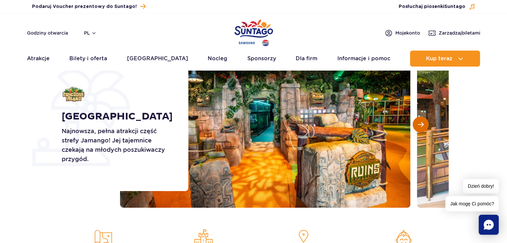
click at [423, 128] on button "Następny slajd" at bounding box center [421, 125] width 16 height 16
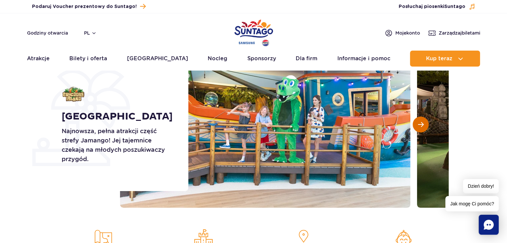
click at [423, 128] on button "Następny slajd" at bounding box center [421, 125] width 16 height 16
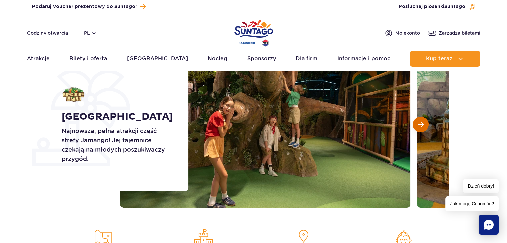
scroll to position [0, 0]
click at [423, 129] on button "Następny slajd" at bounding box center [421, 125] width 16 height 16
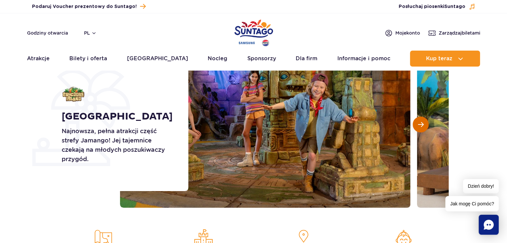
click at [423, 129] on button "Następny slajd" at bounding box center [421, 125] width 16 height 16
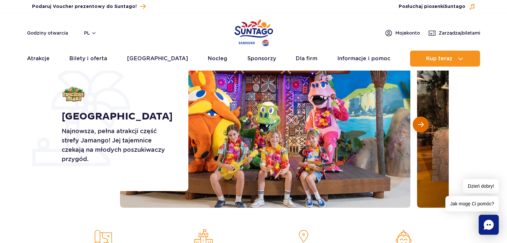
click at [424, 129] on button "Następny slajd" at bounding box center [421, 125] width 16 height 16
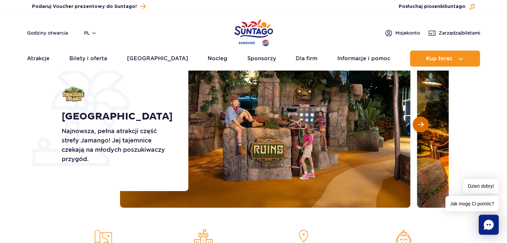
click at [425, 128] on button "Następny slajd" at bounding box center [421, 125] width 16 height 16
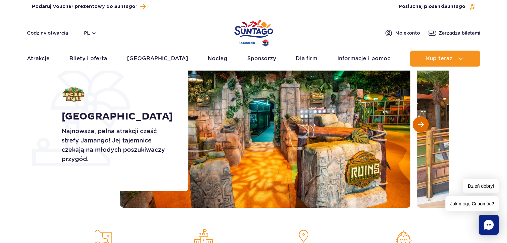
click at [425, 128] on button "Następny slajd" at bounding box center [421, 125] width 16 height 16
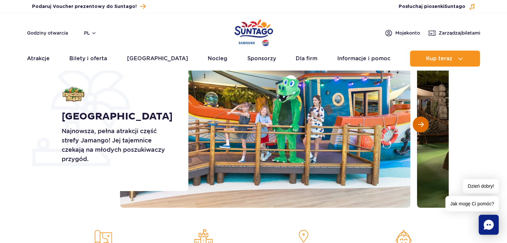
click at [425, 128] on button "Następny slajd" at bounding box center [421, 125] width 16 height 16
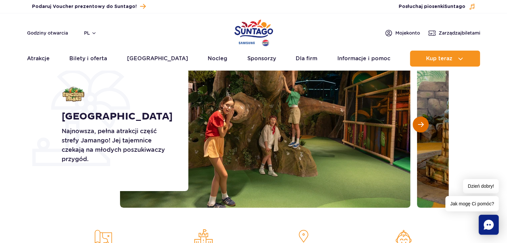
click at [425, 128] on button "Następny slajd" at bounding box center [421, 125] width 16 height 16
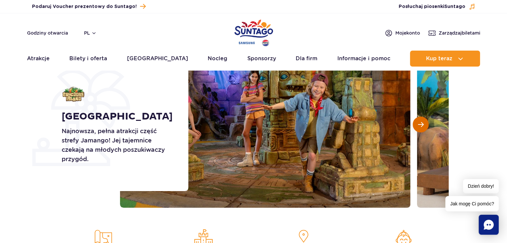
click at [425, 128] on button "Następny slajd" at bounding box center [421, 125] width 16 height 16
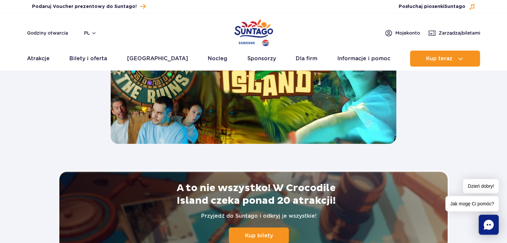
scroll to position [1334, 0]
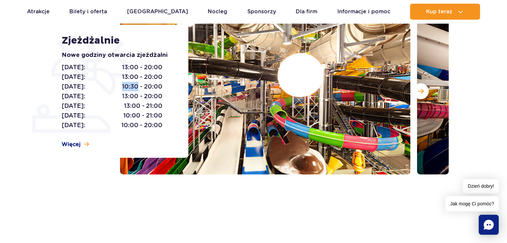
drag, startPoint x: 121, startPoint y: 85, endPoint x: 136, endPoint y: 90, distance: 15.6
click at [136, 90] on p "[DATE]: 10:30 - 20:00" at bounding box center [112, 86] width 101 height 9
click at [136, 90] on span "10:30 - 20:00" at bounding box center [142, 86] width 40 height 9
drag, startPoint x: 124, startPoint y: 86, endPoint x: 142, endPoint y: 84, distance: 18.1
click at [142, 89] on span "10:30 - 20:00" at bounding box center [142, 86] width 40 height 9
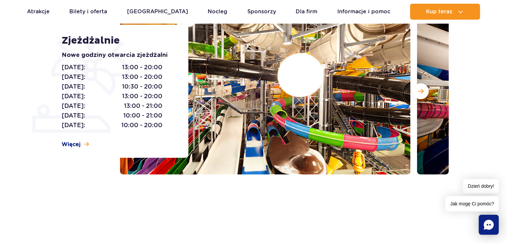
click at [143, 94] on span "13:00 - 20:00" at bounding box center [142, 96] width 40 height 9
drag, startPoint x: 125, startPoint y: 69, endPoint x: 151, endPoint y: 78, distance: 27.4
click at [151, 78] on div "[DATE]: 13:00 - 20:00 [DATE]: 13:00 - 20:00 [DATE]: 10:30 - 20:00 [DATE]: 13:00…" at bounding box center [118, 97] width 112 height 68
click at [143, 70] on span "13:00 - 20:00" at bounding box center [142, 67] width 40 height 9
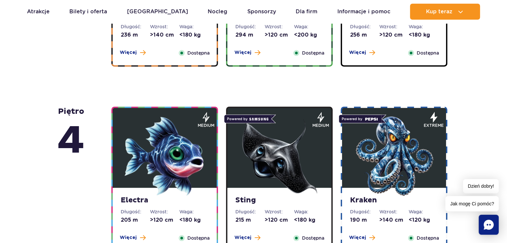
scroll to position [400, 0]
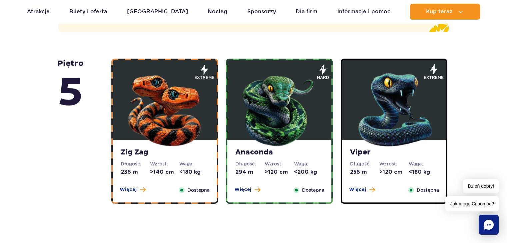
click at [187, 177] on div "Zig Zag Długość: 236 m Wzrost: >140 cm Waga: <180 kg Więcej Zamknij Dostępna" at bounding box center [165, 171] width 104 height 63
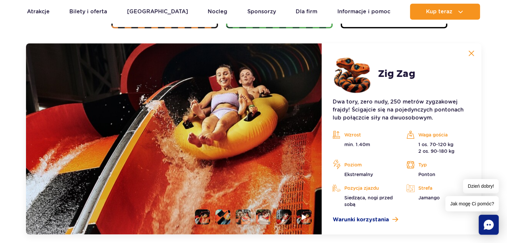
scroll to position [612, 0]
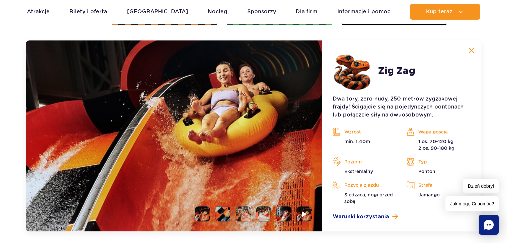
click at [222, 209] on li at bounding box center [222, 214] width 15 height 15
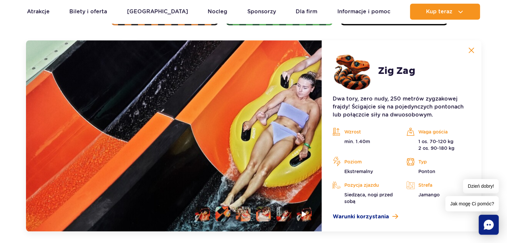
click at [247, 213] on li at bounding box center [243, 214] width 15 height 15
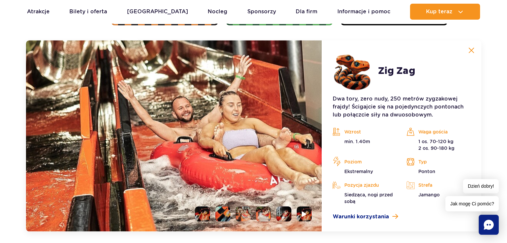
click at [267, 216] on li at bounding box center [263, 214] width 15 height 15
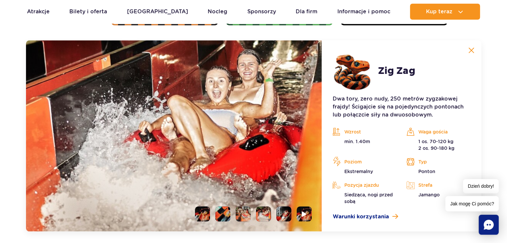
click at [281, 207] on li at bounding box center [283, 214] width 15 height 15
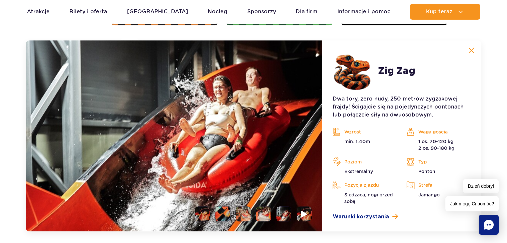
click at [303, 215] on img at bounding box center [304, 214] width 6 height 8
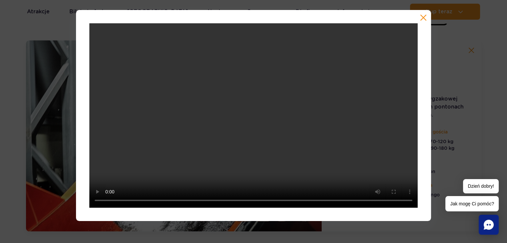
click at [423, 16] on button "button" at bounding box center [423, 17] width 7 height 7
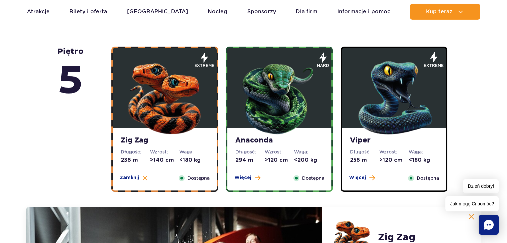
click at [261, 101] on img at bounding box center [279, 96] width 80 height 80
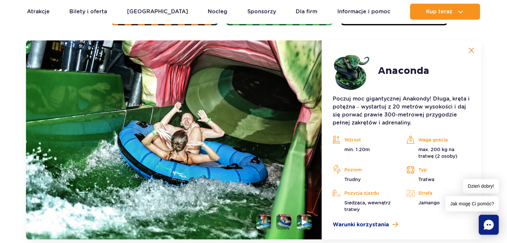
click at [278, 223] on li at bounding box center [283, 222] width 15 height 15
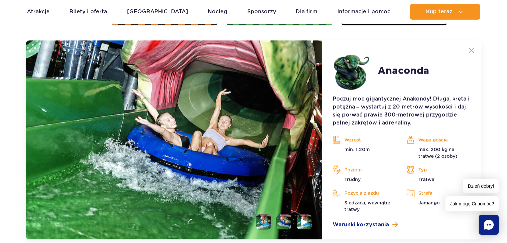
click at [306, 224] on img at bounding box center [304, 222] width 6 height 8
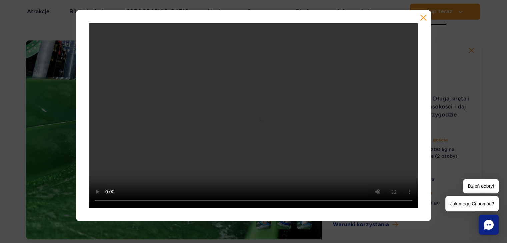
click at [290, 225] on div at bounding box center [253, 121] width 507 height 243
click at [289, 237] on div at bounding box center [253, 121] width 507 height 243
drag, startPoint x: 292, startPoint y: 232, endPoint x: 297, endPoint y: 227, distance: 7.3
click at [292, 231] on div at bounding box center [253, 121] width 507 height 243
drag, startPoint x: 443, startPoint y: 31, endPoint x: 425, endPoint y: 18, distance: 22.6
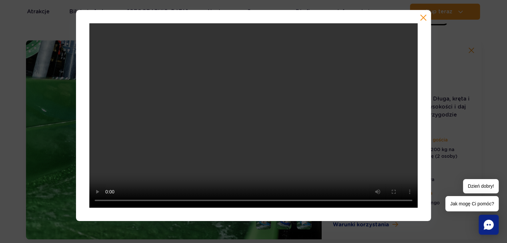
click at [441, 31] on div at bounding box center [253, 115] width 507 height 211
click at [425, 17] on button "button" at bounding box center [423, 17] width 7 height 7
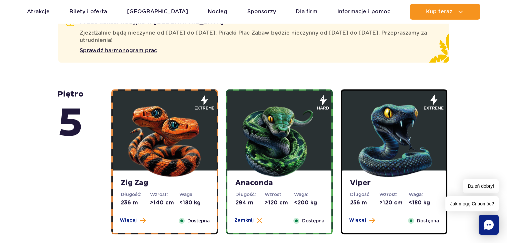
scroll to position [545, 0]
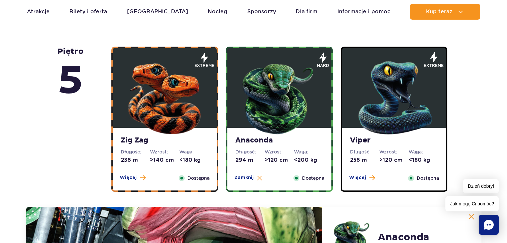
click at [377, 99] on img at bounding box center [394, 96] width 80 height 80
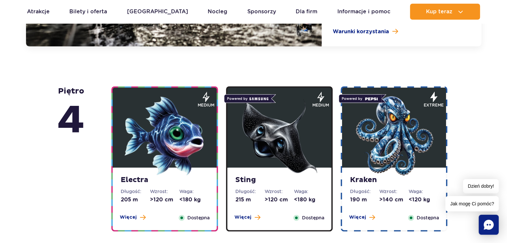
scroll to position [879, 0]
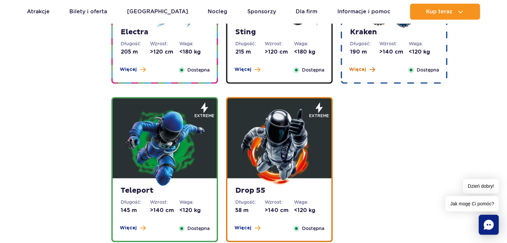
click at [374, 70] on span at bounding box center [372, 70] width 6 height 6
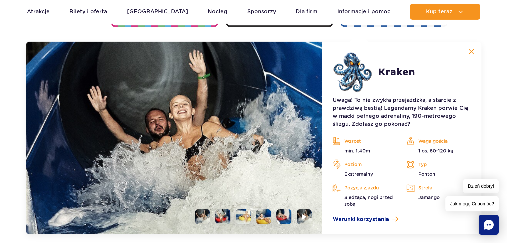
scroll to position [798, 0]
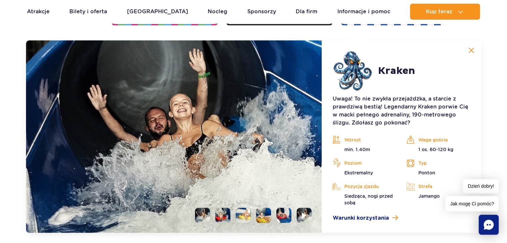
click at [248, 215] on li at bounding box center [243, 215] width 15 height 15
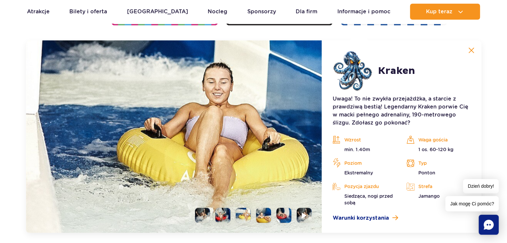
click at [227, 208] on li at bounding box center [222, 215] width 15 height 15
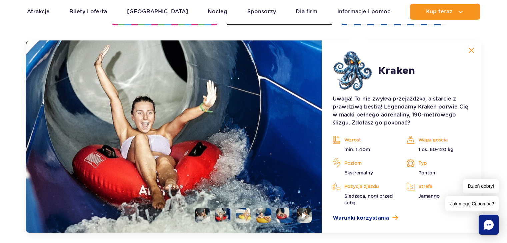
click at [206, 214] on li at bounding box center [202, 215] width 15 height 15
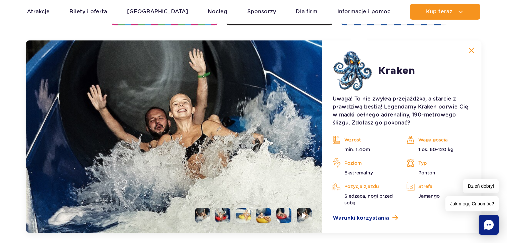
click at [277, 205] on img at bounding box center [174, 136] width 296 height 193
click at [294, 211] on ul at bounding box center [251, 215] width 122 height 15
click at [282, 212] on li at bounding box center [283, 215] width 15 height 15
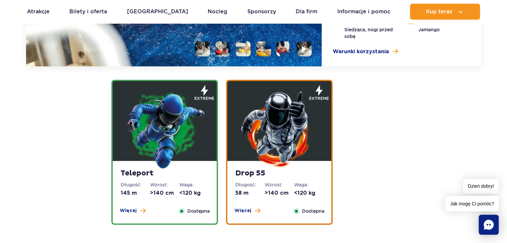
click at [175, 199] on div "Teleport Długość: 145 m Wzrost: >140 cm Waga: <120 kg Więcej Zamknij Dostępna" at bounding box center [165, 192] width 104 height 63
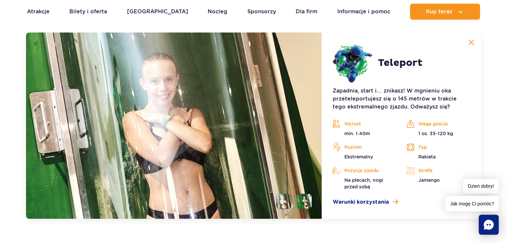
scroll to position [956, 0]
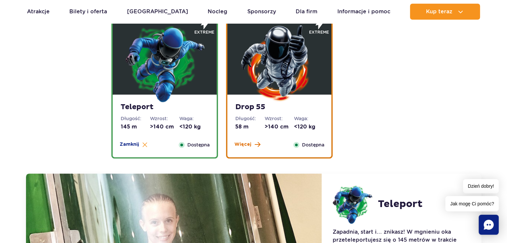
click at [250, 146] on span "Więcej" at bounding box center [242, 144] width 17 height 7
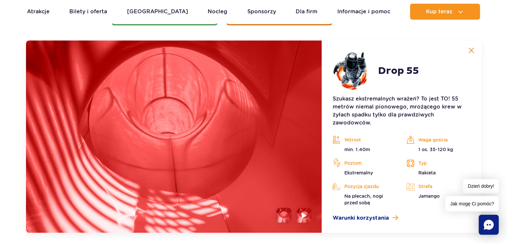
click at [291, 219] on li at bounding box center [283, 215] width 15 height 15
click at [305, 216] on img at bounding box center [304, 216] width 6 height 8
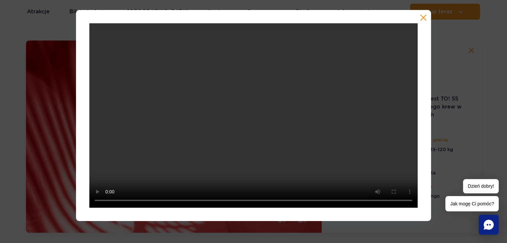
click at [449, 130] on div at bounding box center [253, 115] width 507 height 211
click at [420, 15] on button "button" at bounding box center [423, 17] width 7 height 7
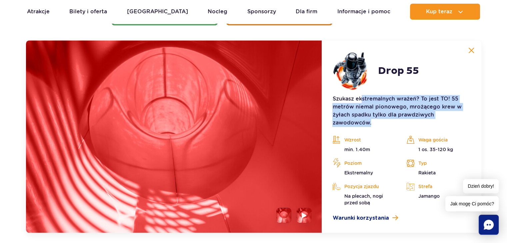
drag, startPoint x: 362, startPoint y: 99, endPoint x: 427, endPoint y: 122, distance: 68.7
click at [427, 122] on p "Szukasz ekstremalnych wrażeń? To jest TO! 55 metrów niemal pionowego, mrożącego…" at bounding box center [401, 111] width 138 height 32
click at [425, 119] on p "Szukasz ekstremalnych wrażeń? To jest TO! 55 metrów niemal pionowego, mrożącego…" at bounding box center [401, 111] width 138 height 32
click at [424, 120] on p "Szukasz ekstremalnych wrażeń? To jest TO! 55 metrów niemal pionowego, mrożącego…" at bounding box center [401, 111] width 138 height 32
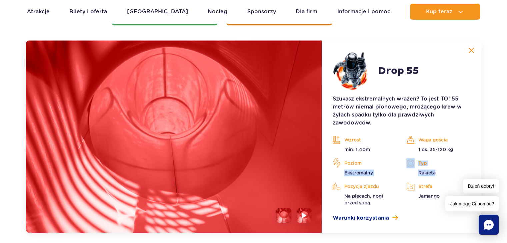
drag, startPoint x: 347, startPoint y: 171, endPoint x: 436, endPoint y: 174, distance: 89.4
click at [436, 174] on div "Wzrost min. 1.40m Waga gościa 1 os. 35-120 kg Poziom [GEOGRAPHIC_DATA] Typ Raki…" at bounding box center [401, 170] width 148 height 71
click at [437, 173] on p "Rakieta" at bounding box center [438, 173] width 64 height 7
click at [436, 172] on p "Rakieta" at bounding box center [438, 173] width 64 height 7
click at [431, 170] on p "Rakieta" at bounding box center [438, 173] width 64 height 7
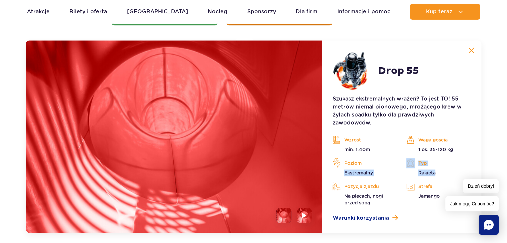
click at [428, 170] on p "Rakieta" at bounding box center [438, 173] width 64 height 7
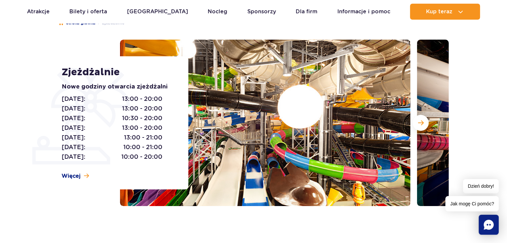
scroll to position [0, 0]
